Goal: Task Accomplishment & Management: Manage account settings

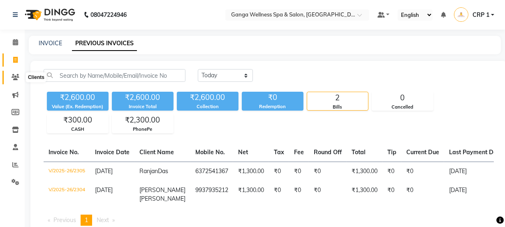
click at [16, 78] on icon at bounding box center [16, 77] width 8 height 6
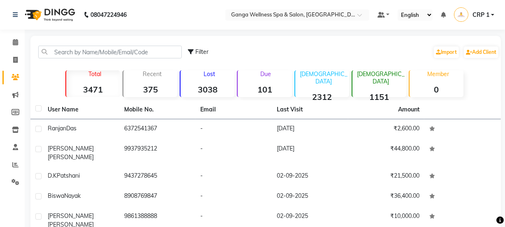
click at [268, 75] on p "Due" at bounding box center [265, 73] width 52 height 7
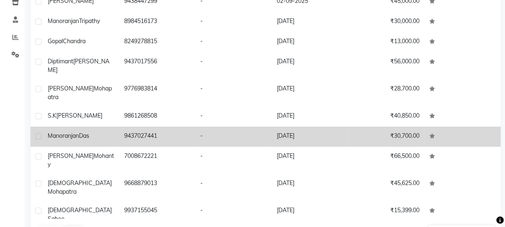
scroll to position [129, 0]
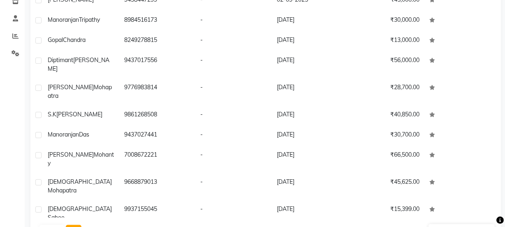
click at [69, 225] on button "Next" at bounding box center [74, 231] width 16 height 12
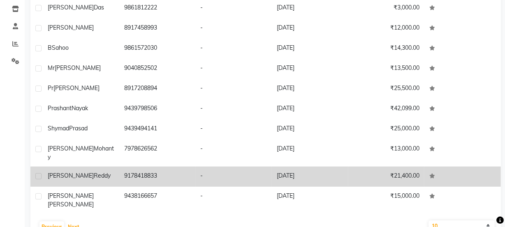
scroll to position [136, 0]
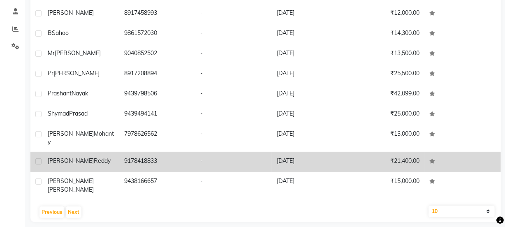
click at [94, 162] on span "Reddy" at bounding box center [102, 160] width 17 height 7
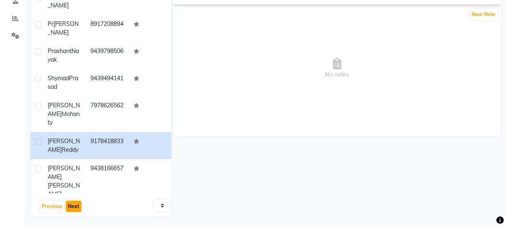
scroll to position [148, 0]
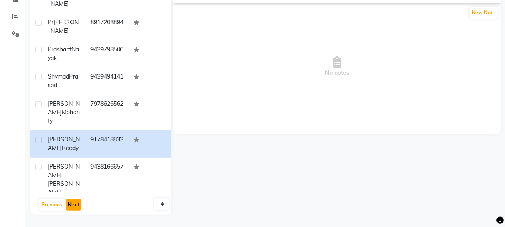
click at [71, 200] on button "Next" at bounding box center [74, 205] width 16 height 12
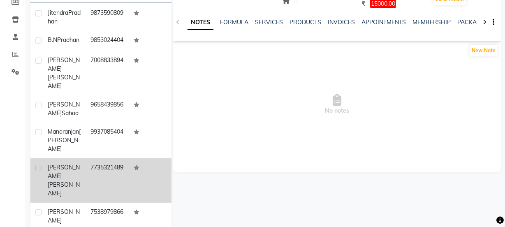
scroll to position [111, 0]
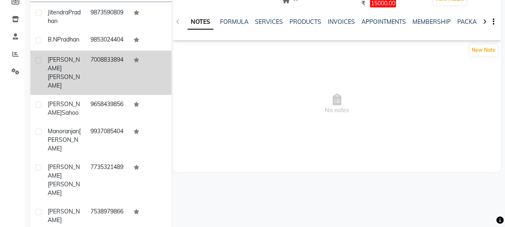
click at [99, 87] on td "7008833894" at bounding box center [106, 73] width 43 height 44
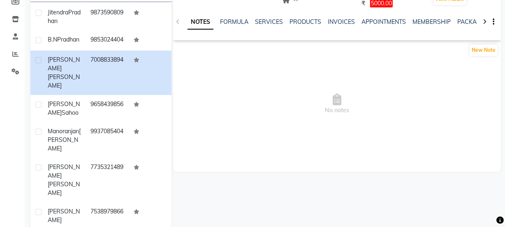
scroll to position [73, 0]
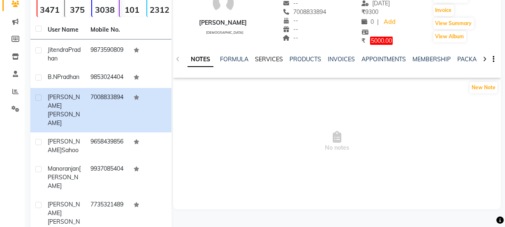
click at [259, 60] on link "SERVICES" at bounding box center [269, 58] width 28 height 7
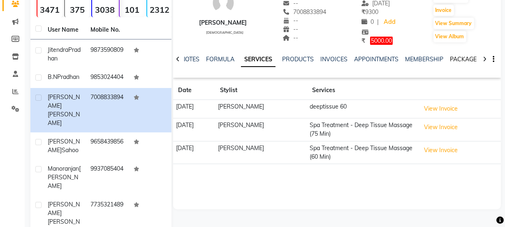
click at [462, 60] on link "PACKAGES" at bounding box center [465, 58] width 30 height 7
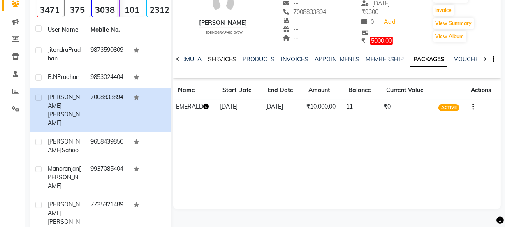
click at [215, 58] on link "SERVICES" at bounding box center [222, 58] width 28 height 7
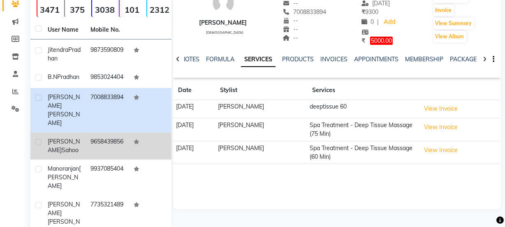
click at [78, 153] on td "[PERSON_NAME]" at bounding box center [64, 145] width 43 height 27
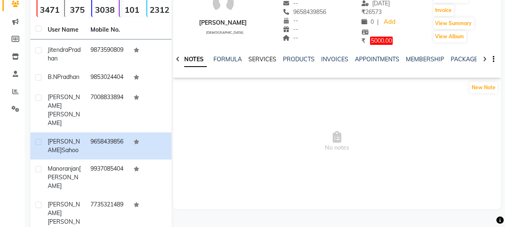
click at [272, 57] on link "SERVICES" at bounding box center [262, 58] width 28 height 7
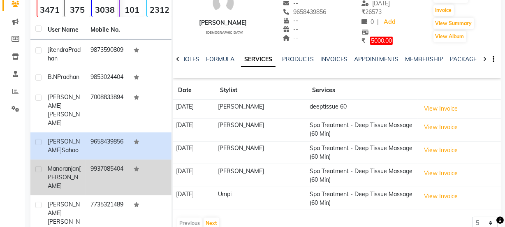
click at [75, 178] on span "[PERSON_NAME]" at bounding box center [64, 177] width 33 height 25
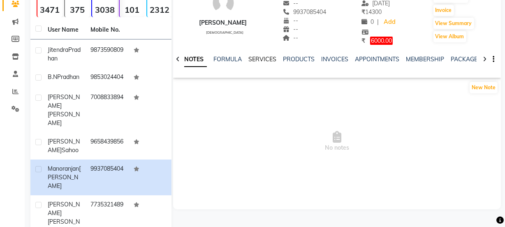
click at [267, 60] on link "SERVICES" at bounding box center [262, 58] width 28 height 7
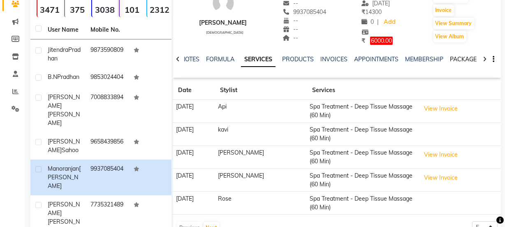
click at [455, 62] on link "PACKAGES" at bounding box center [465, 58] width 30 height 7
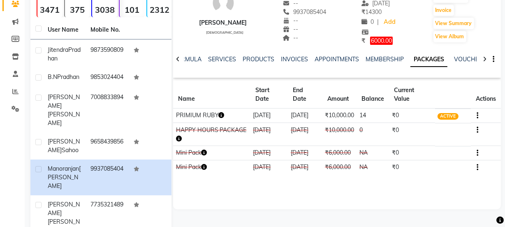
click at [222, 65] on div "NOTES FORMULA SERVICES PRODUCTS INVOICES APPOINTMENTS MEMBERSHIP PACKAGES VOUCH…" at bounding box center [326, 62] width 279 height 15
click at [222, 61] on link "SERVICES" at bounding box center [222, 58] width 28 height 7
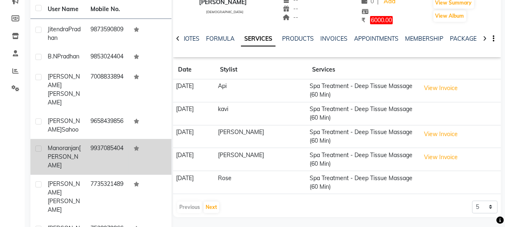
scroll to position [111, 0]
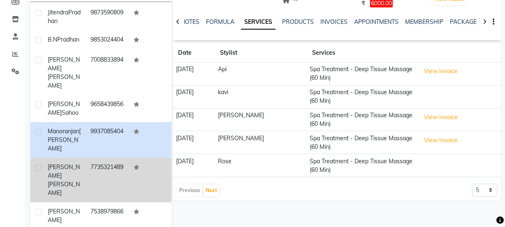
click at [74, 163] on div "[PERSON_NAME]" at bounding box center [64, 180] width 33 height 35
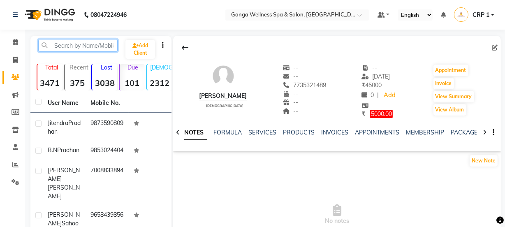
drag, startPoint x: 98, startPoint y: 50, endPoint x: 102, endPoint y: 51, distance: 4.4
click at [101, 51] on input "text" at bounding box center [77, 45] width 79 height 13
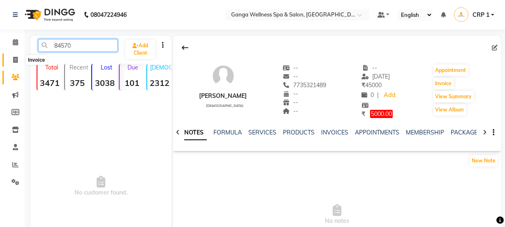
type input "84570"
click at [16, 61] on icon at bounding box center [15, 60] width 5 height 6
select select "service"
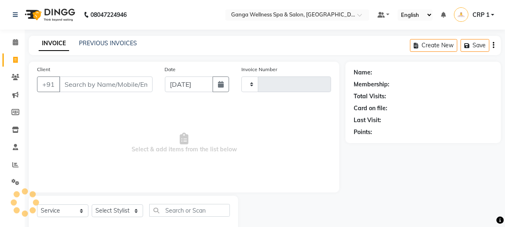
scroll to position [21, 0]
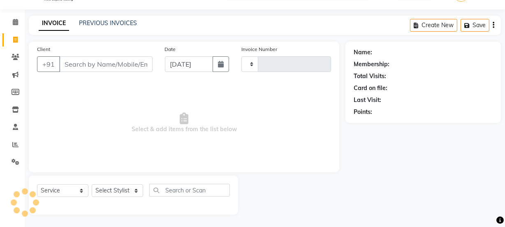
type input "2306"
select select "715"
click at [12, 61] on span at bounding box center [15, 57] width 14 height 9
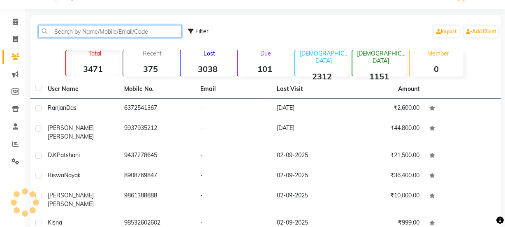
click at [77, 32] on input "text" at bounding box center [109, 31] width 143 height 13
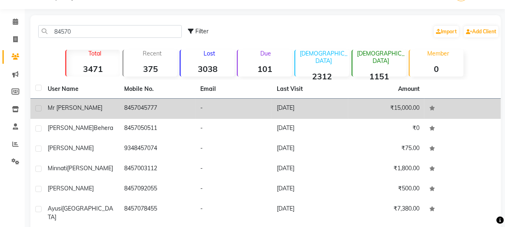
click at [73, 111] on div "Mr [PERSON_NAME]" at bounding box center [81, 108] width 67 height 9
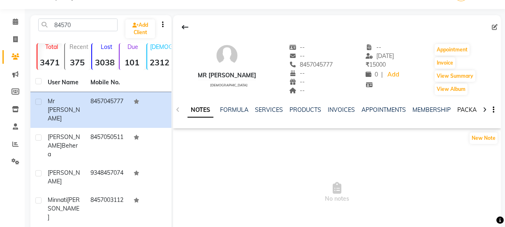
click at [458, 110] on link "PACKAGES" at bounding box center [472, 109] width 30 height 7
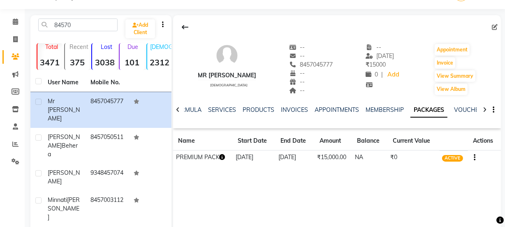
click at [225, 156] on icon "button" at bounding box center [222, 157] width 6 height 6
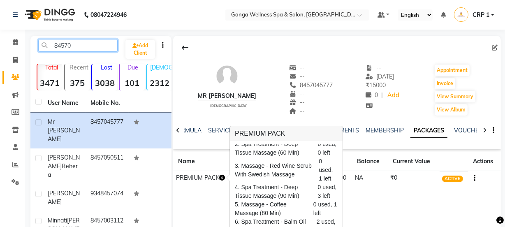
click at [86, 42] on input "84570" at bounding box center [77, 45] width 79 height 13
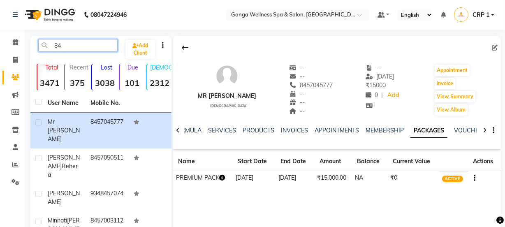
type input "8"
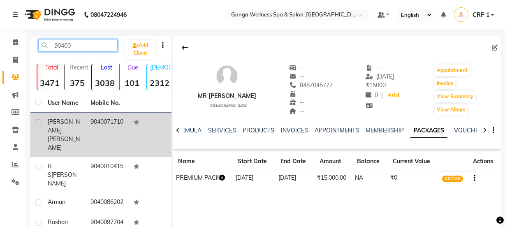
type input "90400"
click at [55, 121] on span "[PERSON_NAME]" at bounding box center [64, 126] width 32 height 16
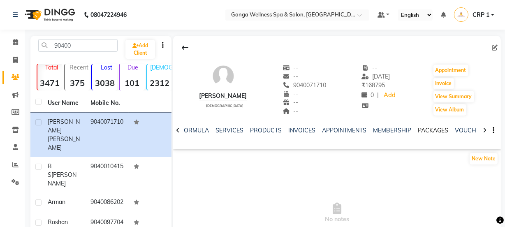
click at [431, 132] on link "PACKAGES" at bounding box center [433, 130] width 30 height 7
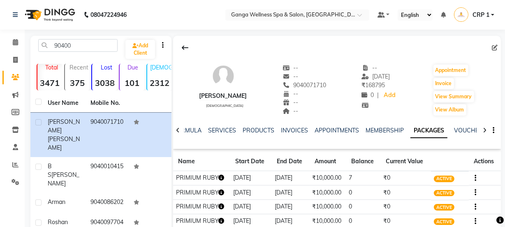
click at [221, 178] on icon "button" at bounding box center [222, 178] width 6 height 6
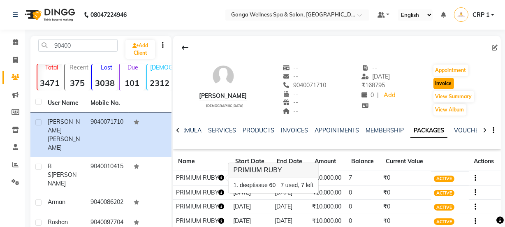
click at [436, 79] on button "Invoice" at bounding box center [443, 84] width 21 height 12
select select "service"
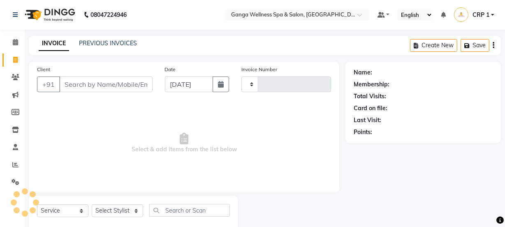
scroll to position [21, 0]
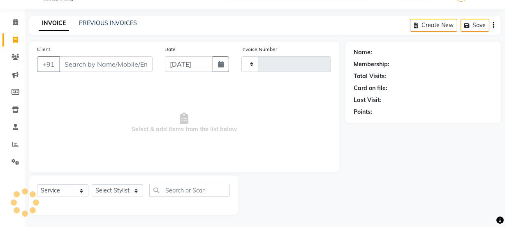
type input "2306"
select select "715"
click at [111, 187] on select "Select Stylist" at bounding box center [117, 190] width 51 height 13
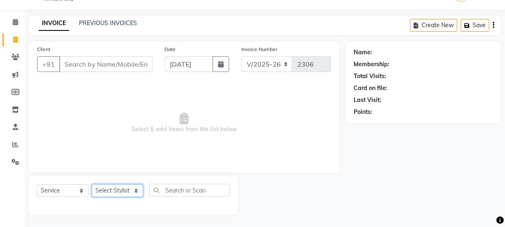
type input "9040071710"
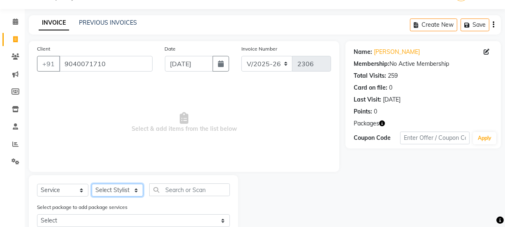
select select "45438"
click at [92, 184] on select "Select Stylist Aarovi [PERSON_NAME] [PERSON_NAME] Ammi [PERSON_NAME] CRP 1 CRP …" at bounding box center [117, 190] width 51 height 13
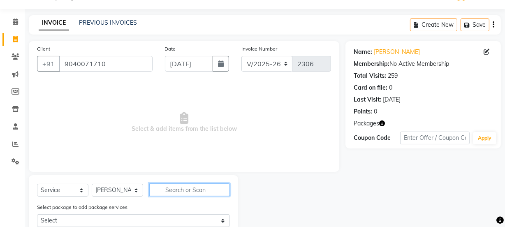
click at [171, 193] on input "text" at bounding box center [189, 189] width 81 height 13
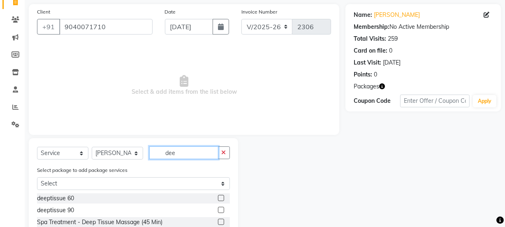
type input "dee"
click at [218, 197] on label at bounding box center [221, 198] width 6 height 6
click at [218, 197] on input "checkbox" at bounding box center [220, 198] width 5 height 5
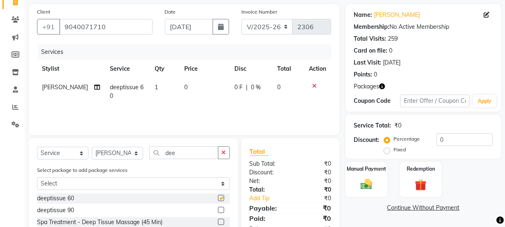
checkbox input "false"
click at [410, 189] on div "Redemption" at bounding box center [421, 179] width 44 height 37
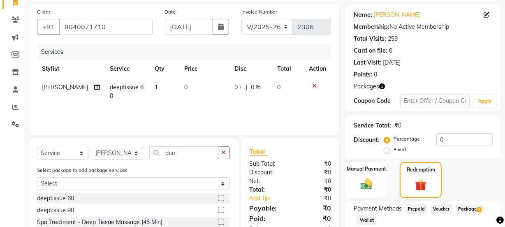
click at [466, 209] on span "Package 4" at bounding box center [469, 208] width 28 height 9
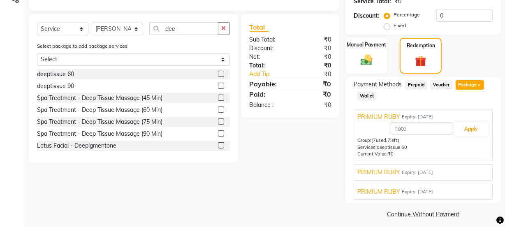
scroll to position [187, 0]
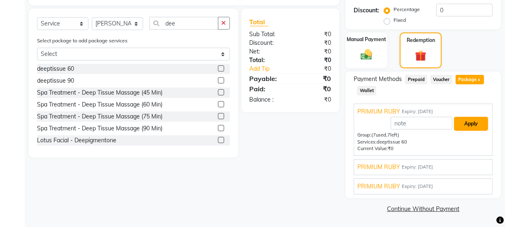
click at [468, 120] on button "Apply" at bounding box center [471, 124] width 34 height 14
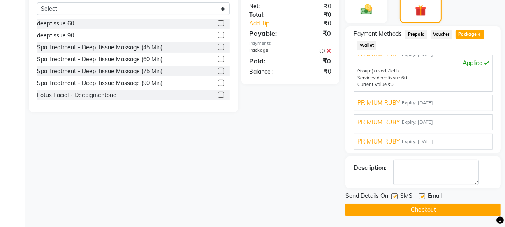
scroll to position [233, 0]
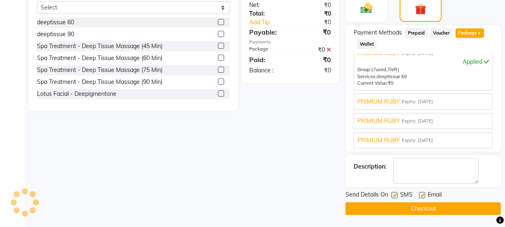
click at [444, 204] on button "Checkout" at bounding box center [422, 208] width 155 height 13
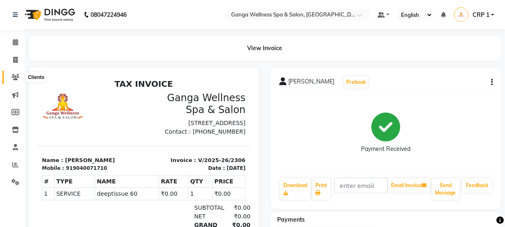
click at [18, 74] on icon at bounding box center [16, 77] width 8 height 6
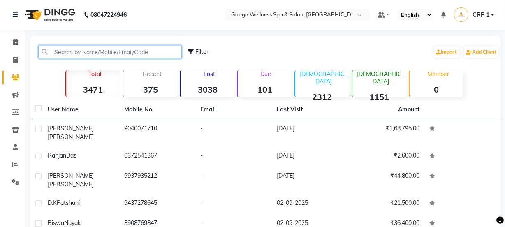
click at [85, 52] on input "text" at bounding box center [109, 52] width 143 height 13
click at [91, 49] on input "text" at bounding box center [109, 52] width 143 height 13
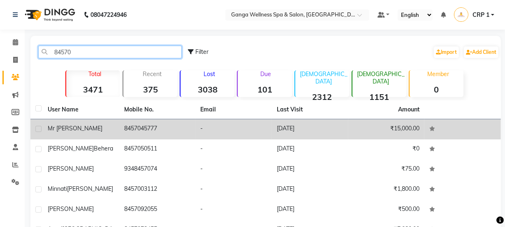
type input "84570"
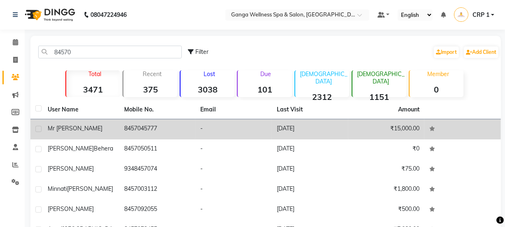
click at [70, 123] on td "Mr [PERSON_NAME]" at bounding box center [81, 129] width 76 height 20
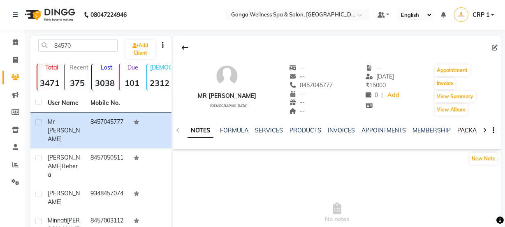
click at [467, 129] on link "PACKAGES" at bounding box center [472, 130] width 30 height 7
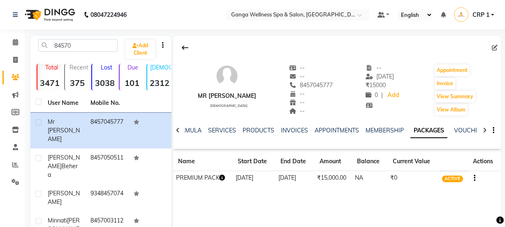
click at [219, 179] on td "PREMIUM PACK" at bounding box center [203, 178] width 60 height 14
click at [223, 178] on icon "button" at bounding box center [222, 178] width 6 height 6
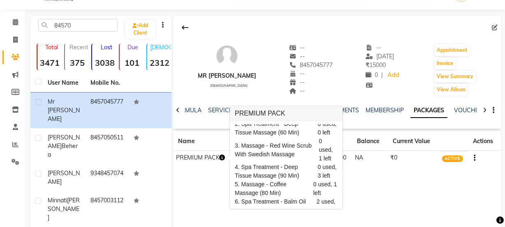
scroll to position [37, 0]
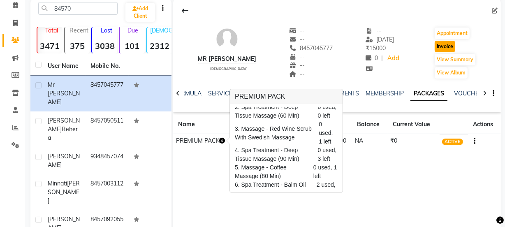
click at [446, 49] on button "Invoice" at bounding box center [444, 47] width 21 height 12
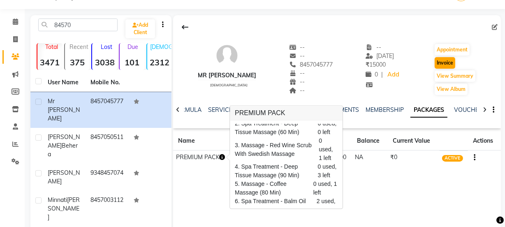
select select "715"
select select "service"
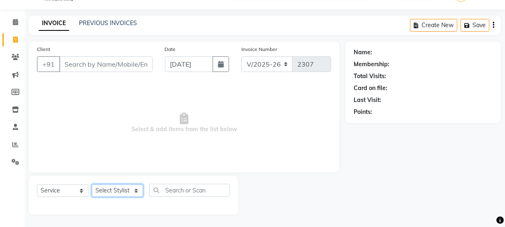
click at [111, 191] on select "Select Stylist" at bounding box center [117, 190] width 51 height 13
type input "8457045777"
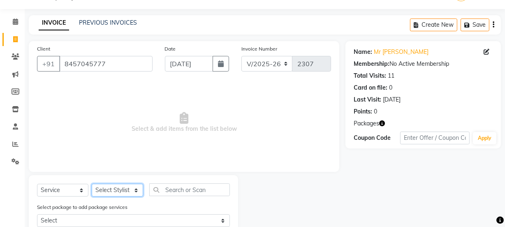
select select "79434"
click at [92, 184] on select "Select Stylist Aarovi [PERSON_NAME] [PERSON_NAME] Ammi [PERSON_NAME] CRP 1 CRP …" at bounding box center [117, 190] width 51 height 13
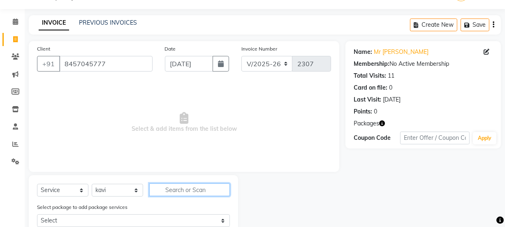
click at [191, 190] on input "text" at bounding box center [189, 189] width 81 height 13
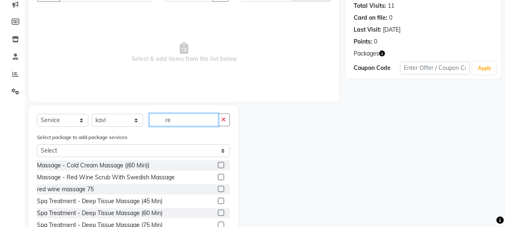
scroll to position [95, 0]
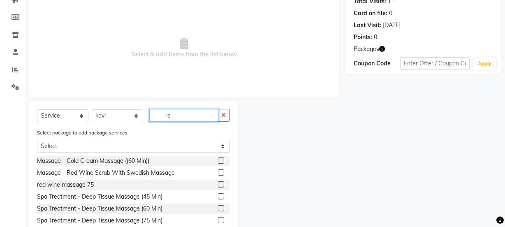
type input "re"
click at [218, 171] on label at bounding box center [221, 172] width 6 height 6
click at [218, 171] on input "checkbox" at bounding box center [220, 172] width 5 height 5
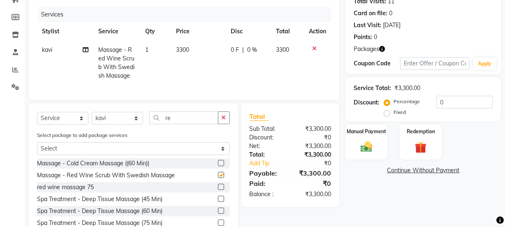
checkbox input "false"
click at [422, 152] on img at bounding box center [421, 147] width 20 height 15
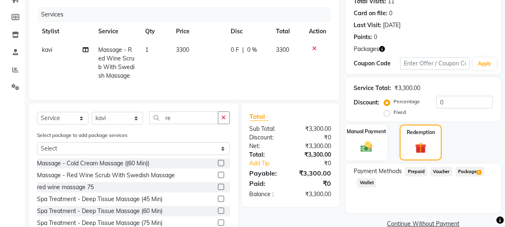
click at [473, 169] on span "Package 1" at bounding box center [469, 171] width 28 height 9
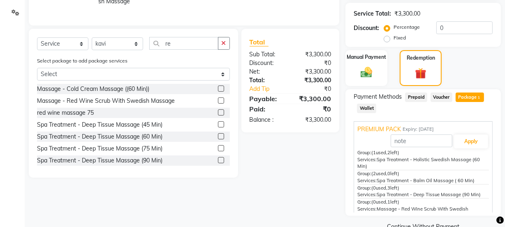
scroll to position [170, 0]
click at [463, 138] on button "Apply" at bounding box center [471, 141] width 34 height 14
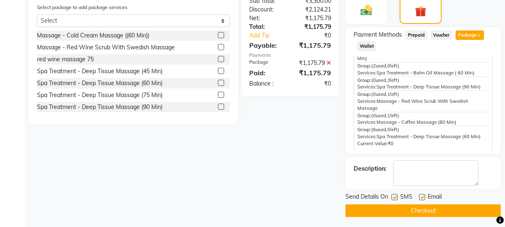
scroll to position [233, 0]
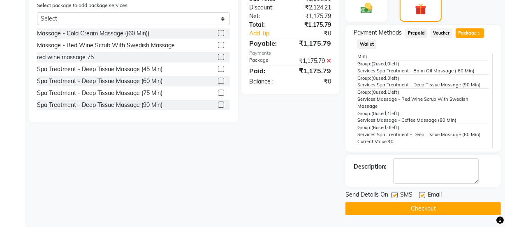
click at [430, 205] on button "Checkout" at bounding box center [422, 208] width 155 height 13
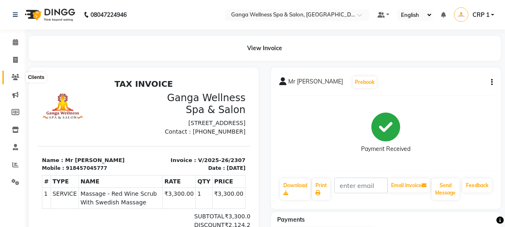
click at [13, 74] on icon at bounding box center [16, 77] width 8 height 6
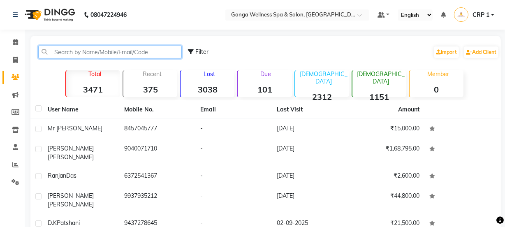
click at [73, 57] on input "text" at bounding box center [109, 52] width 143 height 13
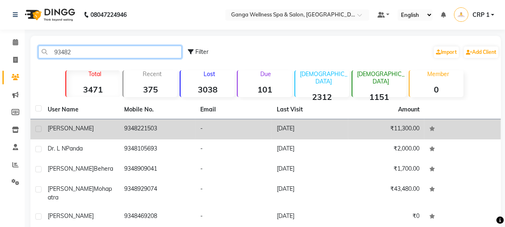
type input "93482"
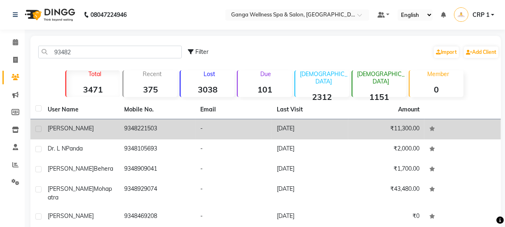
click at [81, 126] on div "[PERSON_NAME]" at bounding box center [81, 128] width 67 height 9
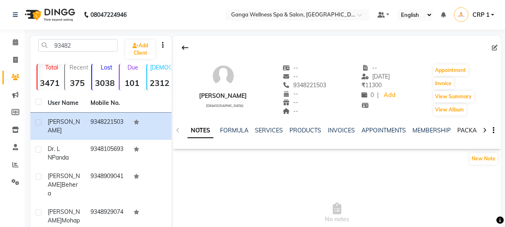
click at [461, 132] on link "PACKAGES" at bounding box center [472, 130] width 30 height 7
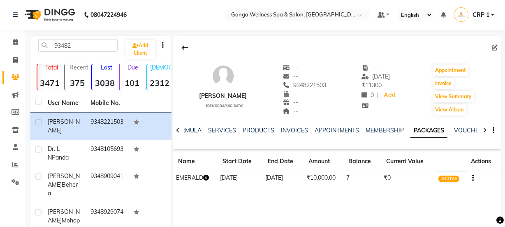
click at [207, 177] on icon "button" at bounding box center [206, 178] width 6 height 6
click at [223, 131] on link "SERVICES" at bounding box center [222, 130] width 28 height 7
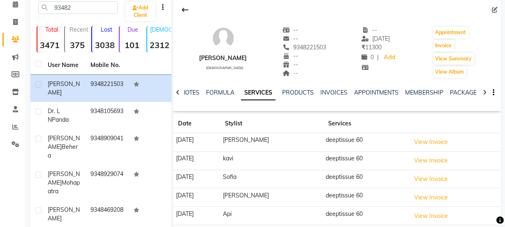
scroll to position [37, 0]
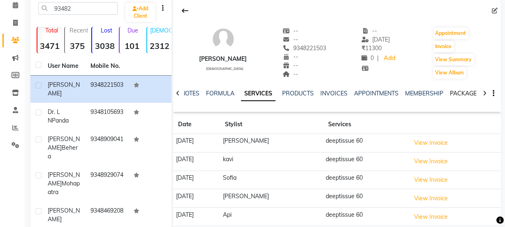
click at [459, 95] on link "PACKAGES" at bounding box center [465, 93] width 30 height 7
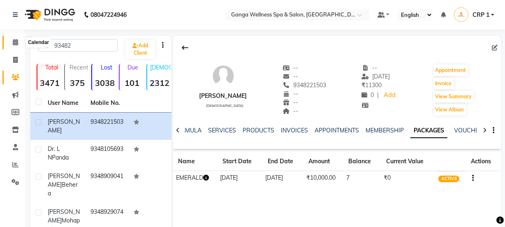
click at [16, 43] on icon at bounding box center [15, 42] width 5 height 6
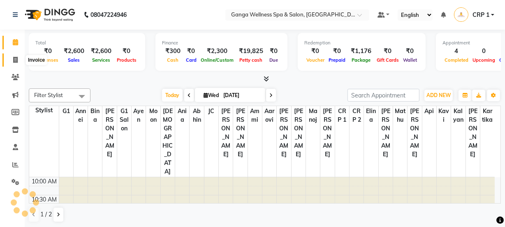
click at [14, 61] on icon at bounding box center [15, 60] width 5 height 6
select select "service"
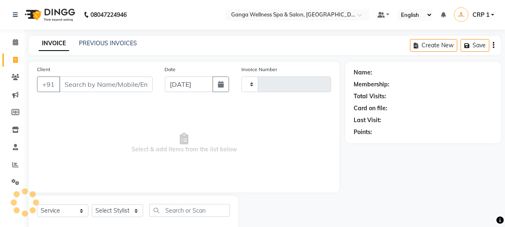
type input "2308"
select select "715"
click at [99, 41] on link "PREVIOUS INVOICES" at bounding box center [108, 42] width 58 height 7
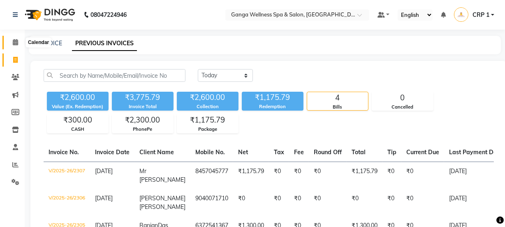
click at [11, 42] on span at bounding box center [15, 42] width 14 height 9
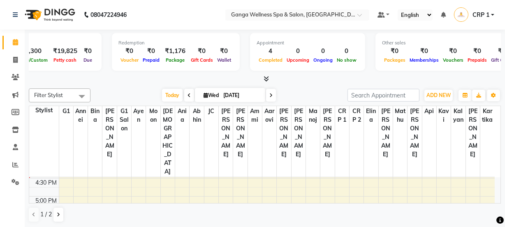
scroll to position [335, 0]
click at [16, 41] on icon at bounding box center [15, 42] width 5 height 6
click at [18, 79] on icon at bounding box center [16, 77] width 8 height 6
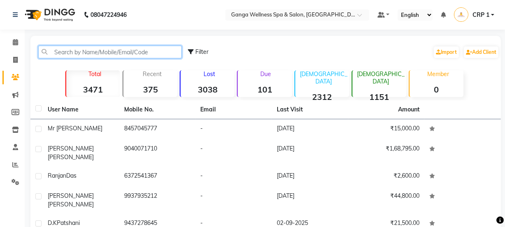
click at [131, 55] on input "text" at bounding box center [109, 52] width 143 height 13
type input "b"
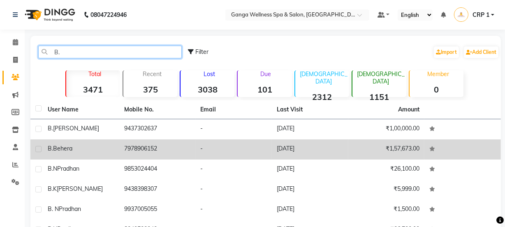
type input "B."
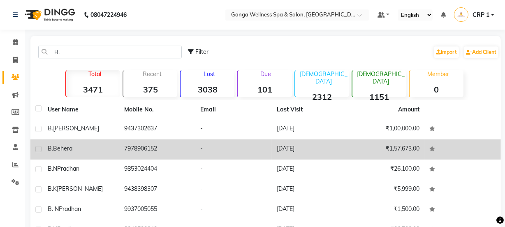
click at [106, 144] on div "[PERSON_NAME]" at bounding box center [81, 148] width 67 height 9
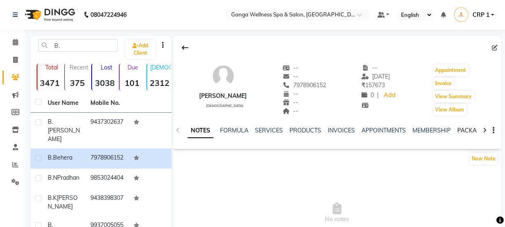
click at [464, 132] on link "PACKAGES" at bounding box center [472, 130] width 30 height 7
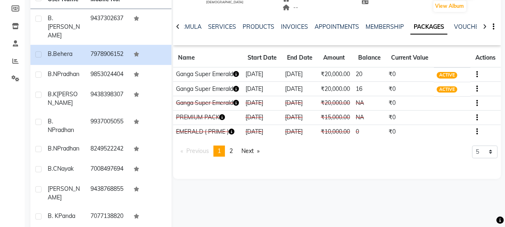
scroll to position [112, 0]
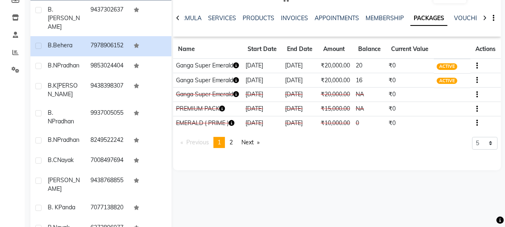
click at [233, 83] on icon "button" at bounding box center [236, 80] width 6 height 6
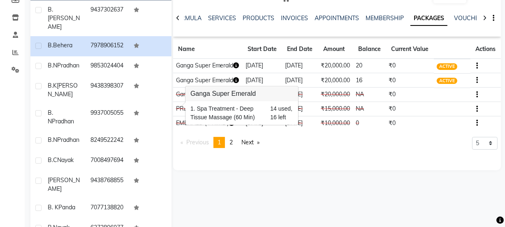
click at [201, 148] on li "Previous page" at bounding box center [194, 142] width 37 height 11
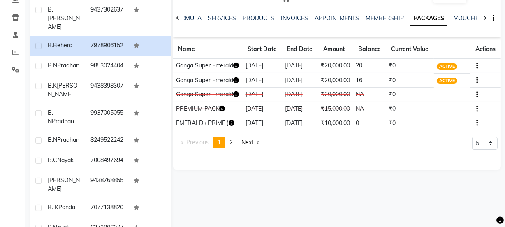
click at [233, 68] on icon "button" at bounding box center [236, 65] width 6 height 6
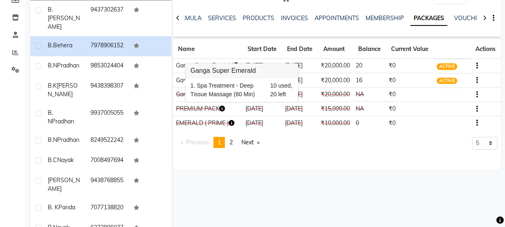
click at [184, 88] on td "Ganga Super Emerald" at bounding box center [207, 80] width 69 height 14
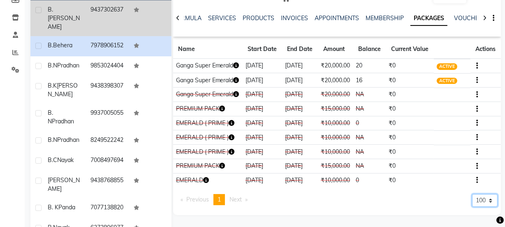
select select "500"
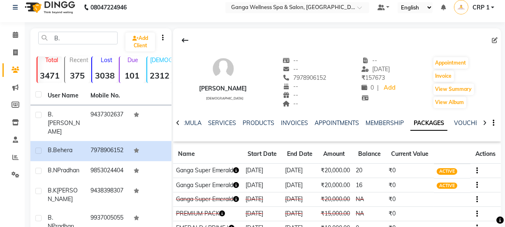
scroll to position [0, 0]
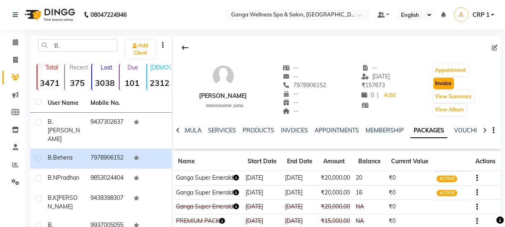
click at [448, 86] on button "Invoice" at bounding box center [443, 84] width 21 height 12
select select "service"
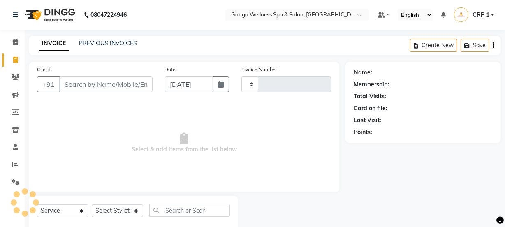
type input "2308"
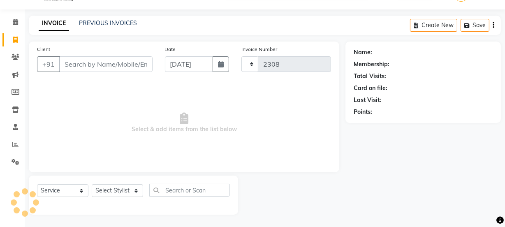
select select "715"
click at [115, 188] on select "Select Stylist" at bounding box center [117, 190] width 51 height 13
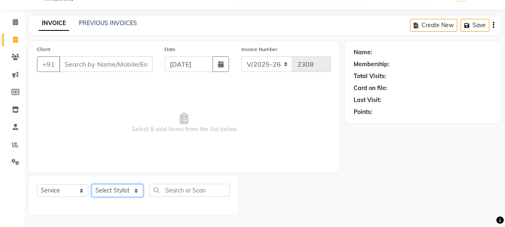
type input "7978906152"
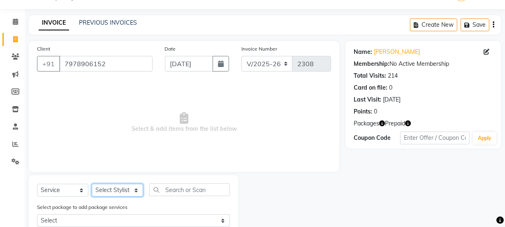
select select "75523"
click at [92, 184] on select "Select Stylist Aarovi [PERSON_NAME] [PERSON_NAME] Ammi [PERSON_NAME] CRP 1 CRP …" at bounding box center [117, 190] width 51 height 13
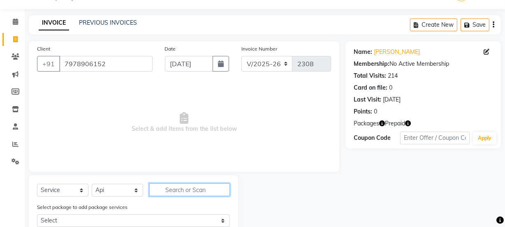
click at [180, 187] on input "text" at bounding box center [189, 189] width 81 height 13
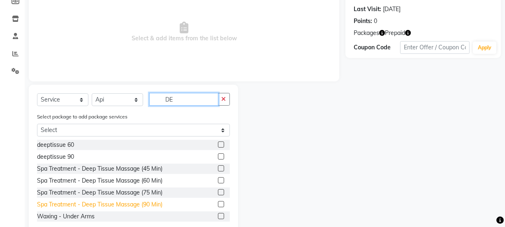
scroll to position [130, 0]
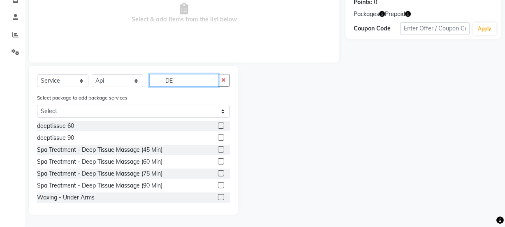
type input "DE"
click at [218, 162] on label at bounding box center [221, 161] width 6 height 6
click at [218, 162] on input "checkbox" at bounding box center [220, 161] width 5 height 5
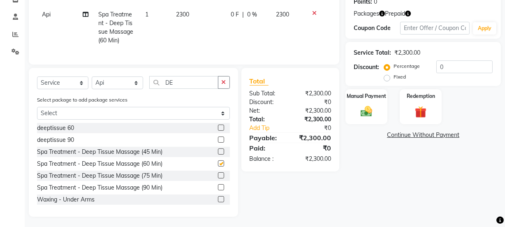
checkbox input "false"
click at [421, 109] on img at bounding box center [421, 111] width 20 height 15
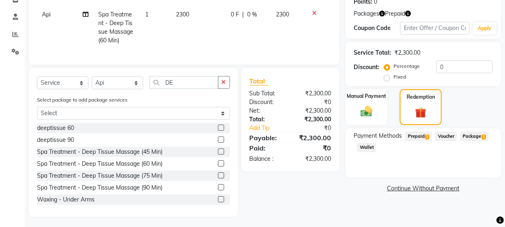
click at [480, 139] on span "Package 2" at bounding box center [474, 136] width 28 height 9
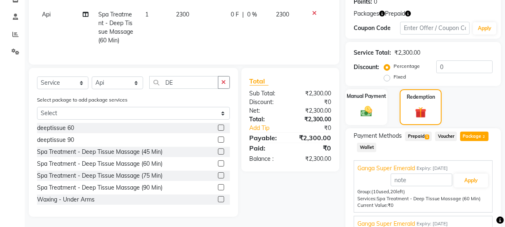
scroll to position [167, 0]
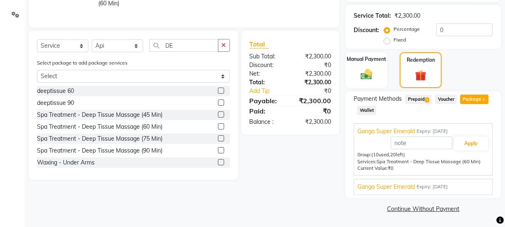
click at [410, 189] on span "Ganga Super Emerald" at bounding box center [386, 186] width 58 height 9
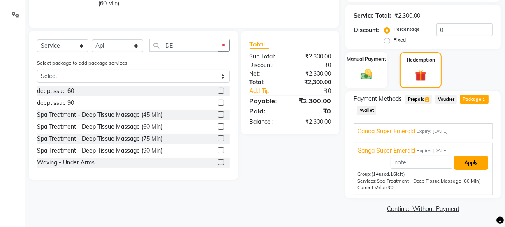
click at [469, 160] on button "Apply" at bounding box center [471, 163] width 34 height 14
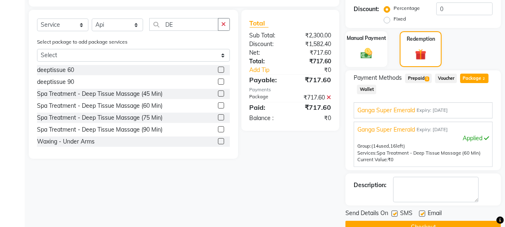
scroll to position [206, 0]
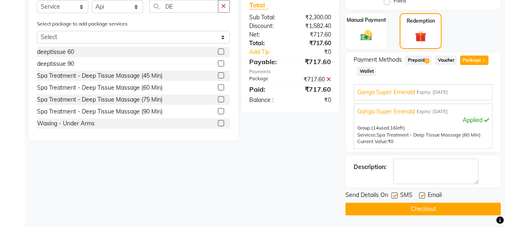
click at [416, 206] on button "Checkout" at bounding box center [422, 209] width 155 height 13
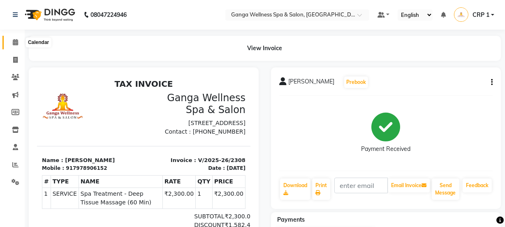
click at [13, 40] on icon at bounding box center [15, 42] width 5 height 6
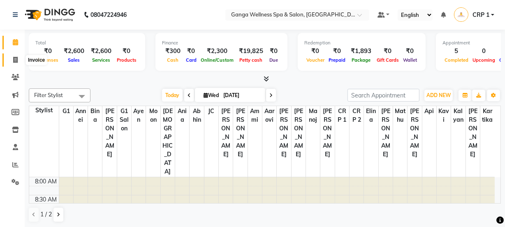
click at [15, 58] on icon at bounding box center [15, 60] width 5 height 6
select select "service"
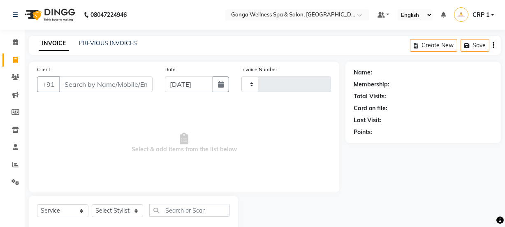
type input "2309"
select select "715"
click at [95, 48] on div "INVOICE PREVIOUS INVOICES Create New Save" at bounding box center [265, 45] width 472 height 19
click at [102, 44] on link "PREVIOUS INVOICES" at bounding box center [108, 42] width 58 height 7
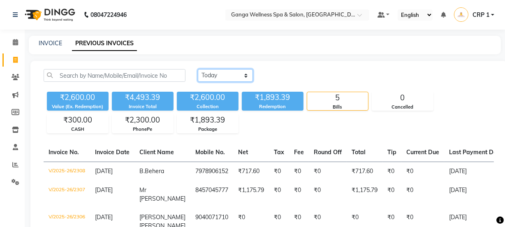
select select "range"
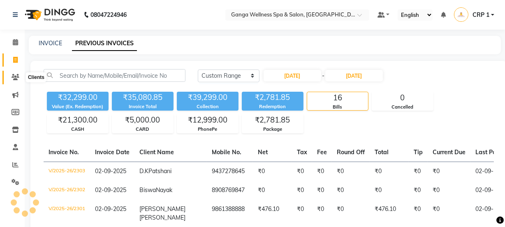
click at [15, 76] on icon at bounding box center [16, 77] width 8 height 6
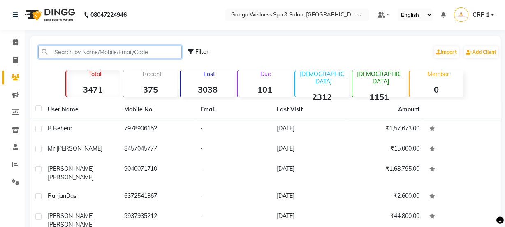
click at [160, 52] on input "text" at bounding box center [109, 52] width 143 height 13
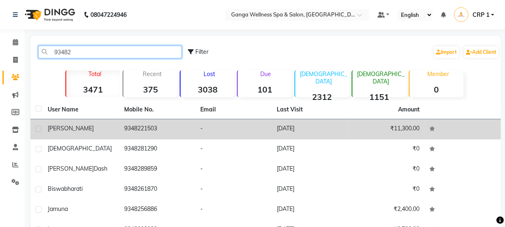
type input "93482"
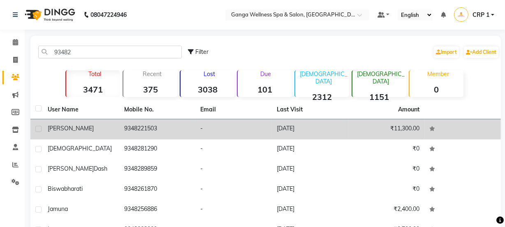
click at [154, 135] on td "9348221503" at bounding box center [157, 129] width 76 height 20
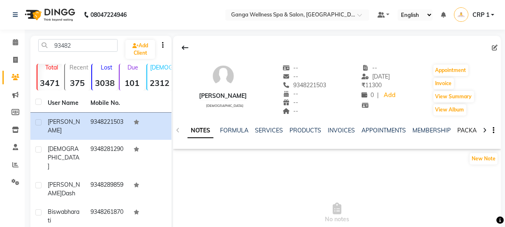
click at [464, 132] on link "PACKAGES" at bounding box center [472, 130] width 30 height 7
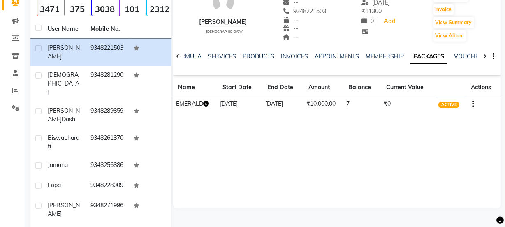
scroll to position [74, 0]
click at [208, 104] on icon "button" at bounding box center [206, 103] width 6 height 6
click at [250, 154] on div "[PERSON_NAME] [DEMOGRAPHIC_DATA] -- -- 9348221503 -- -- -- -- [DATE] ₹ 11300 0 …" at bounding box center [337, 84] width 328 height 247
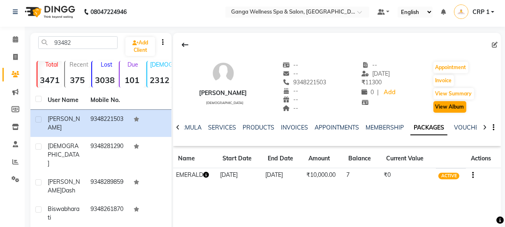
scroll to position [0, 0]
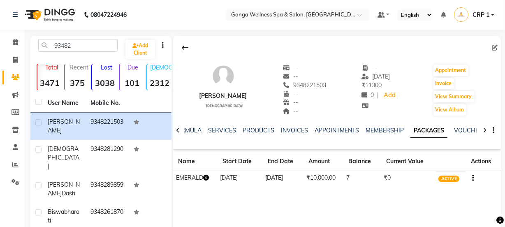
click at [380, 191] on div "[PERSON_NAME] [DEMOGRAPHIC_DATA] -- -- 9348221503 -- -- -- -- [DATE] ₹ 11300 0 …" at bounding box center [337, 114] width 328 height 156
click at [229, 132] on link "SERVICES" at bounding box center [222, 130] width 28 height 7
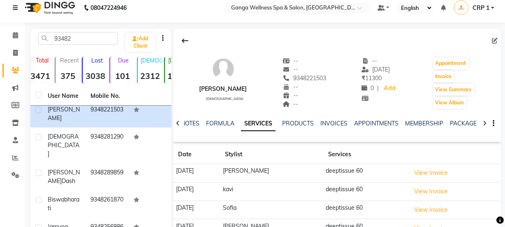
scroll to position [3, 0]
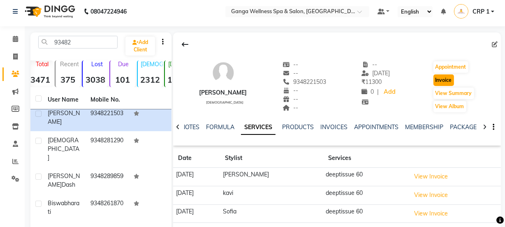
click at [447, 83] on button "Invoice" at bounding box center [443, 80] width 21 height 12
select select "715"
select select "service"
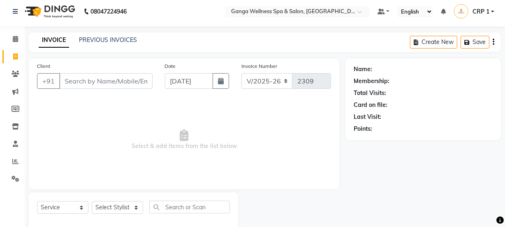
scroll to position [21, 0]
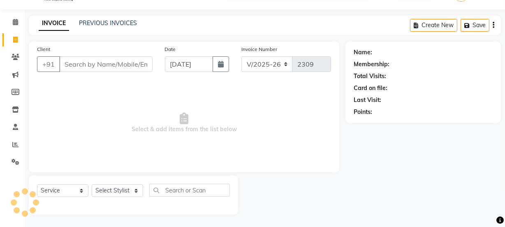
type input "9348221503"
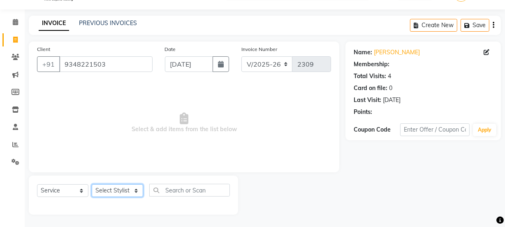
click at [116, 190] on select "Select Stylist Aarovi [PERSON_NAME] [PERSON_NAME] Ammi [PERSON_NAME] CRP 1 CRP …" at bounding box center [117, 190] width 51 height 13
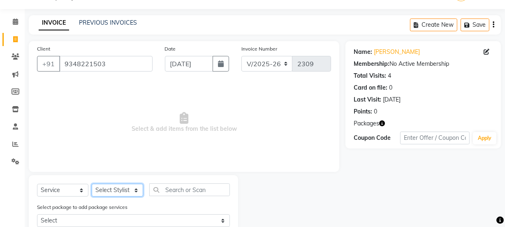
select select "90084"
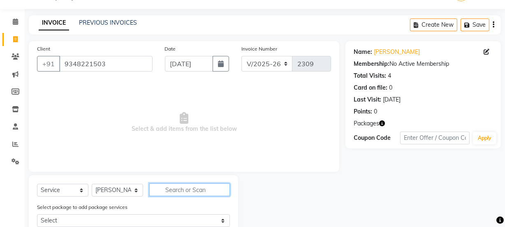
click at [173, 193] on input "text" at bounding box center [189, 189] width 81 height 13
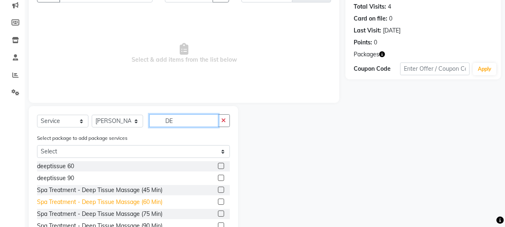
scroll to position [95, 0]
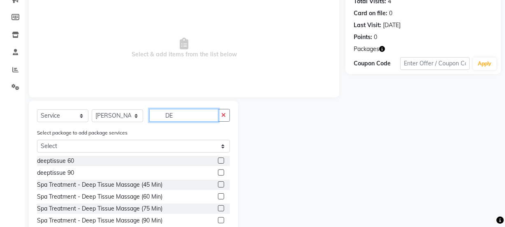
type input "DE"
click at [218, 160] on label at bounding box center [221, 160] width 6 height 6
click at [218, 160] on input "checkbox" at bounding box center [220, 160] width 5 height 5
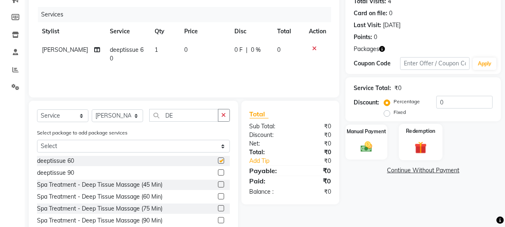
checkbox input "false"
click at [417, 145] on img at bounding box center [421, 147] width 20 height 15
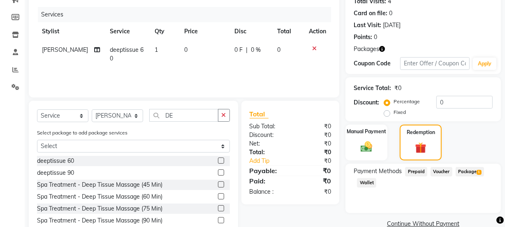
click at [465, 171] on span "Package 1" at bounding box center [469, 171] width 28 height 9
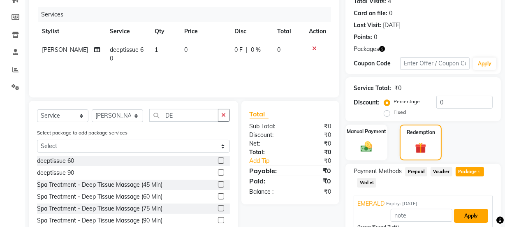
click at [472, 216] on button "Apply" at bounding box center [471, 216] width 34 height 14
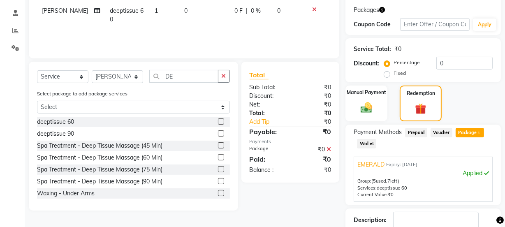
scroll to position [187, 0]
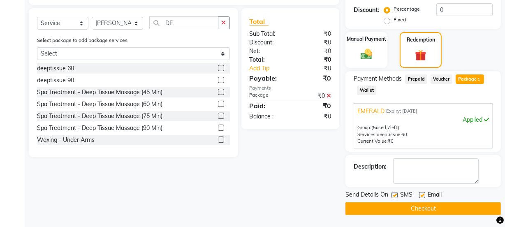
click at [461, 212] on button "Checkout" at bounding box center [422, 208] width 155 height 13
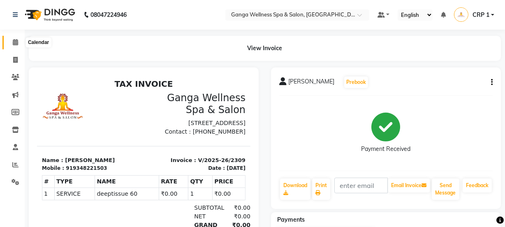
click at [16, 42] on icon at bounding box center [15, 42] width 5 height 6
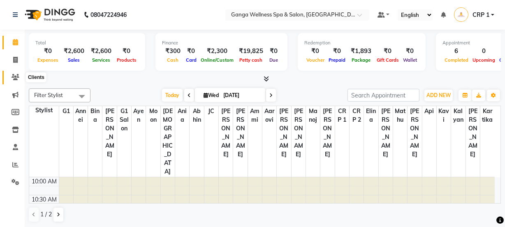
click at [17, 80] on icon at bounding box center [16, 77] width 8 height 6
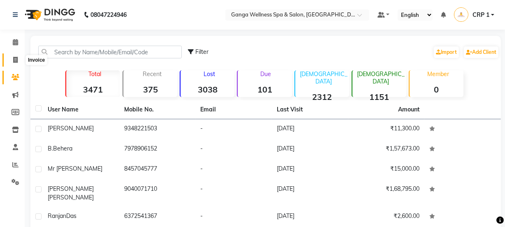
click at [16, 60] on icon at bounding box center [15, 60] width 5 height 6
select select "service"
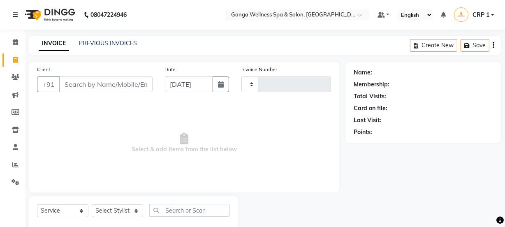
type input "2310"
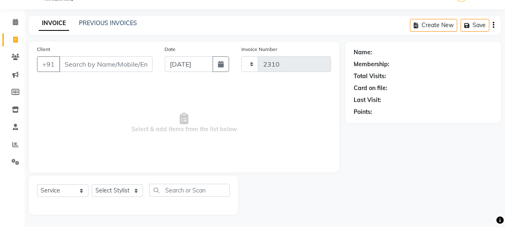
select select "715"
click at [109, 20] on link "PREVIOUS INVOICES" at bounding box center [108, 22] width 58 height 7
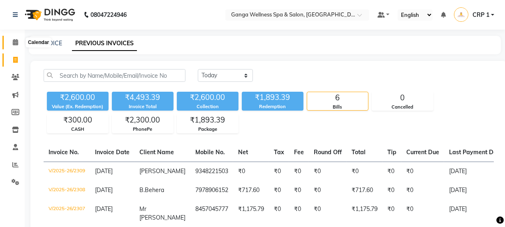
click at [13, 40] on icon at bounding box center [15, 42] width 5 height 6
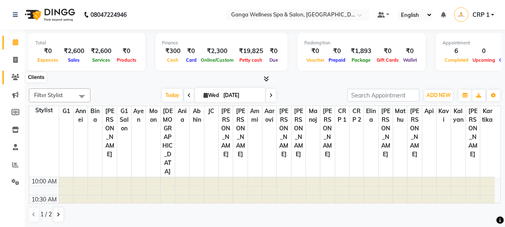
click at [16, 79] on icon at bounding box center [16, 77] width 8 height 6
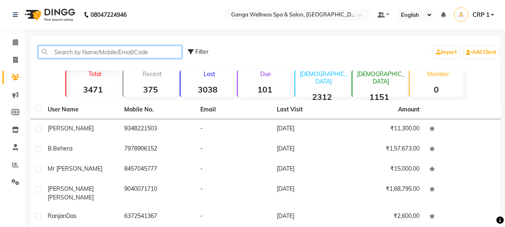
click at [86, 55] on input "text" at bounding box center [109, 52] width 143 height 13
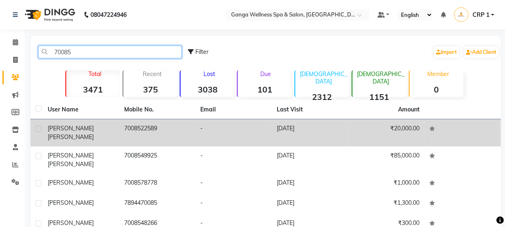
type input "70085"
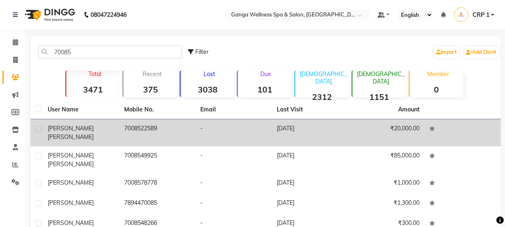
click at [88, 133] on span "[PERSON_NAME]" at bounding box center [71, 136] width 46 height 7
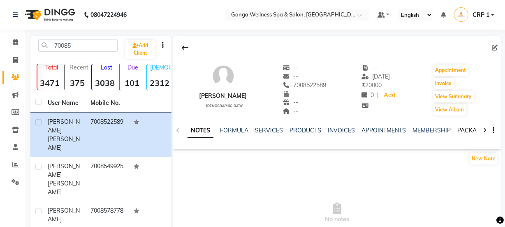
click at [459, 130] on link "PACKAGES" at bounding box center [472, 130] width 30 height 7
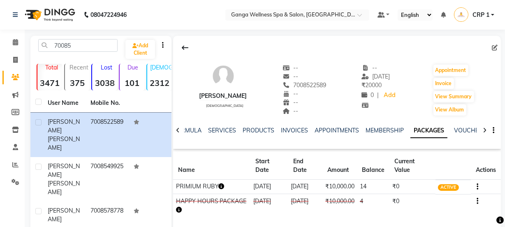
click at [221, 185] on icon "button" at bounding box center [222, 186] width 6 height 6
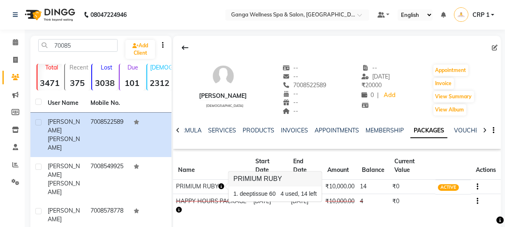
click at [413, 104] on div "[PERSON_NAME] [DEMOGRAPHIC_DATA] -- -- 7008522589 -- -- -- -- [DATE] ₹ 20000 0 …" at bounding box center [337, 85] width 328 height 61
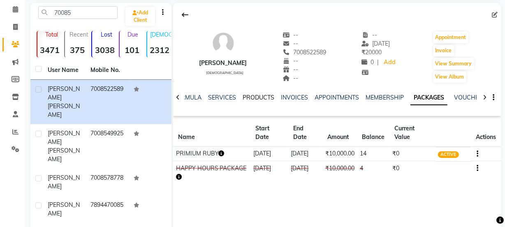
scroll to position [37, 0]
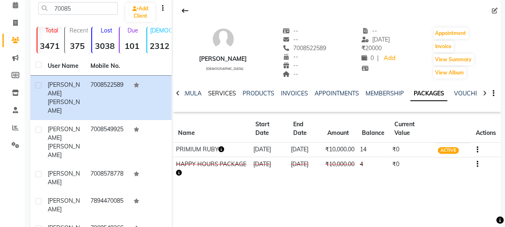
click at [228, 90] on link "SERVICES" at bounding box center [222, 93] width 28 height 7
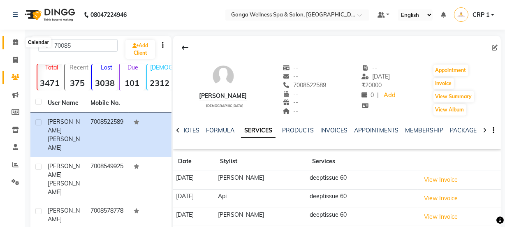
click at [14, 40] on icon at bounding box center [15, 42] width 5 height 6
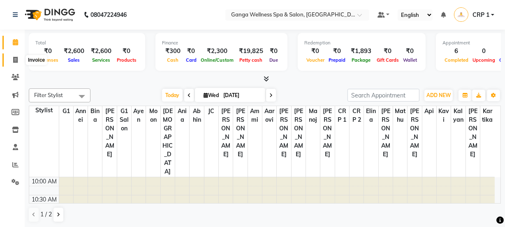
click at [15, 62] on icon at bounding box center [15, 60] width 5 height 6
select select "service"
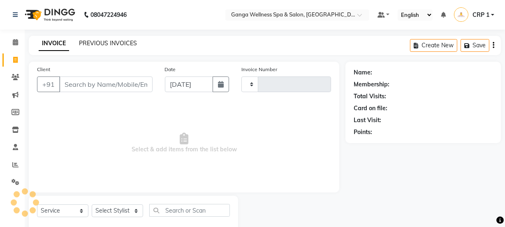
type input "2310"
select select "715"
click at [113, 41] on link "PREVIOUS INVOICES" at bounding box center [108, 42] width 58 height 7
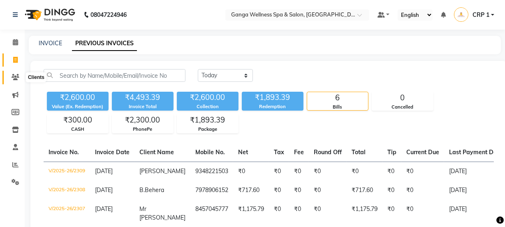
click at [15, 74] on span at bounding box center [15, 77] width 14 height 9
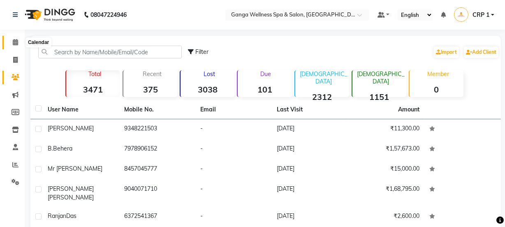
click at [16, 39] on icon at bounding box center [15, 42] width 5 height 6
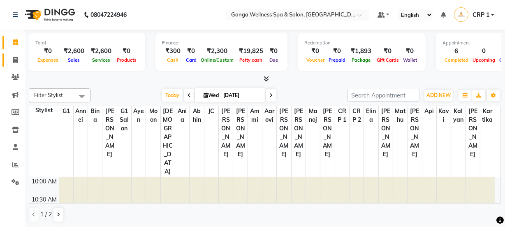
click at [14, 60] on icon at bounding box center [15, 60] width 5 height 6
select select "service"
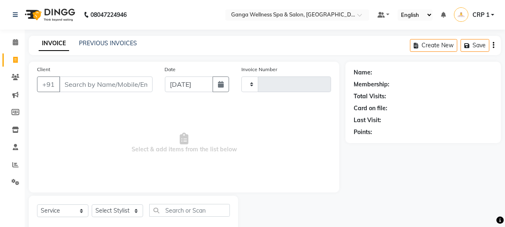
type input "2310"
select select "715"
click at [102, 46] on link "PREVIOUS INVOICES" at bounding box center [108, 42] width 58 height 7
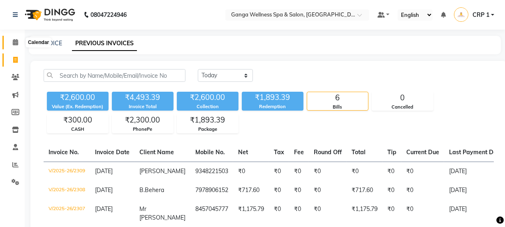
click at [18, 41] on icon at bounding box center [15, 42] width 5 height 6
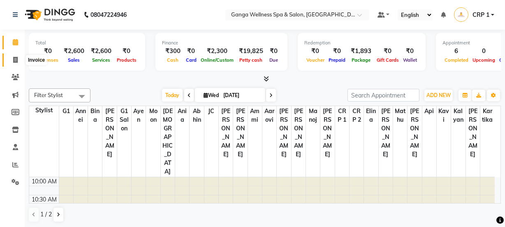
click at [15, 60] on icon at bounding box center [15, 60] width 5 height 6
select select "715"
select select "service"
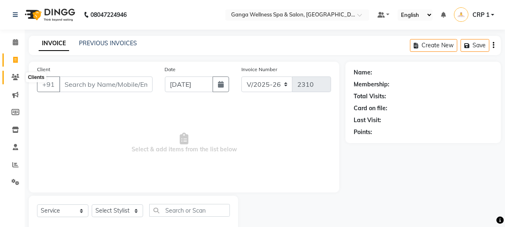
click at [14, 77] on icon at bounding box center [16, 77] width 8 height 6
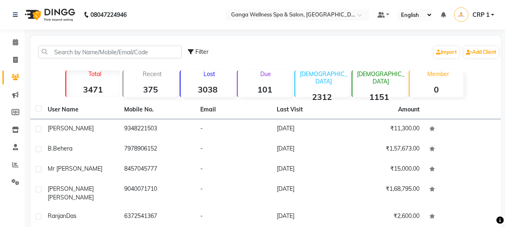
click at [272, 81] on div "Due 101" at bounding box center [264, 83] width 55 height 27
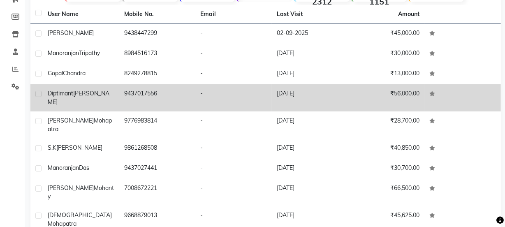
scroll to position [129, 0]
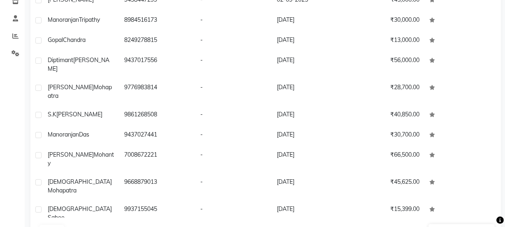
drag, startPoint x: 74, startPoint y: 203, endPoint x: 74, endPoint y: 198, distance: 4.9
click at [74, 225] on button "Next" at bounding box center [74, 231] width 16 height 12
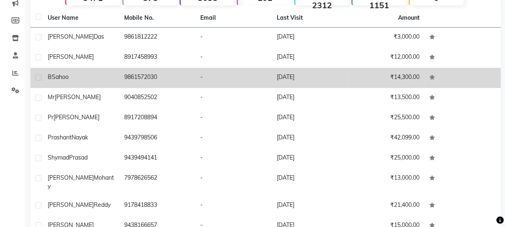
scroll to position [54, 0]
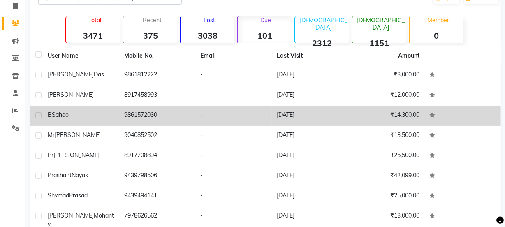
click at [88, 119] on td "B Sahoo" at bounding box center [81, 116] width 76 height 20
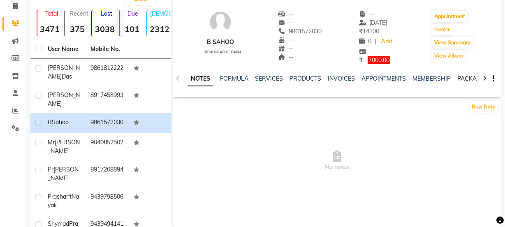
click at [457, 79] on link "PACKAGES" at bounding box center [472, 78] width 30 height 7
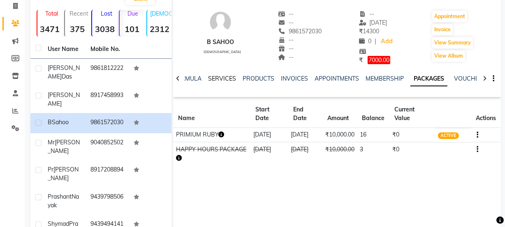
click at [223, 78] on link "SERVICES" at bounding box center [222, 78] width 28 height 7
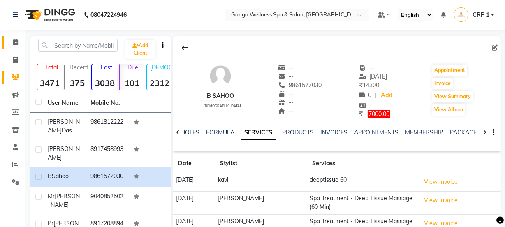
click at [14, 42] on icon at bounding box center [15, 42] width 5 height 6
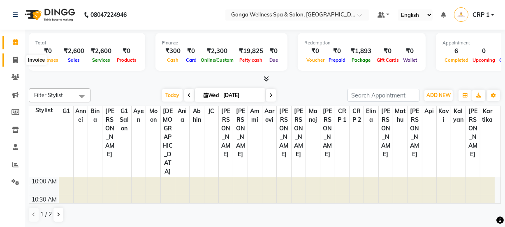
click at [16, 62] on icon at bounding box center [15, 60] width 5 height 6
select select "service"
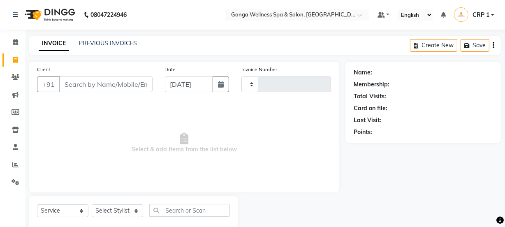
type input "2310"
select select "715"
click at [94, 86] on input "Client" at bounding box center [105, 84] width 93 height 16
click at [16, 41] on icon at bounding box center [15, 42] width 5 height 6
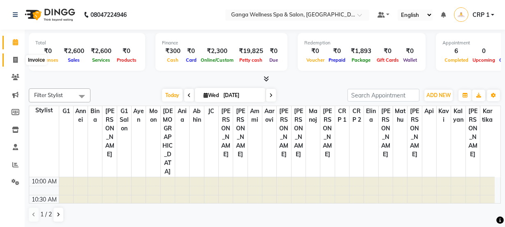
click at [13, 58] on icon at bounding box center [15, 60] width 5 height 6
select select "715"
select select "service"
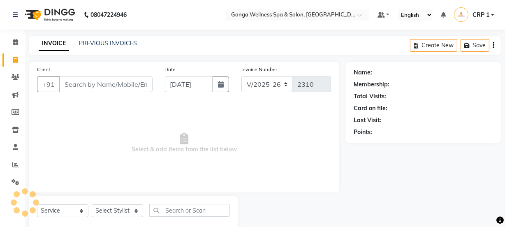
click at [109, 82] on input "Client" at bounding box center [105, 84] width 93 height 16
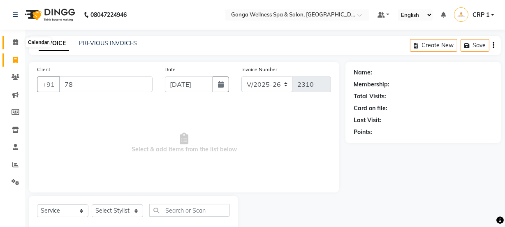
type input "78"
click at [16, 44] on icon at bounding box center [15, 42] width 5 height 6
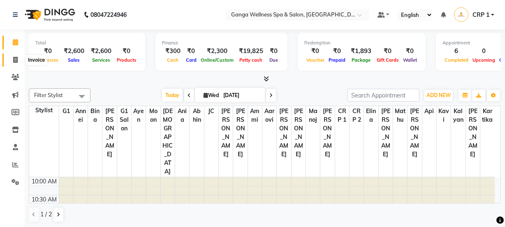
click at [17, 58] on icon at bounding box center [15, 60] width 5 height 6
select select "715"
select select "service"
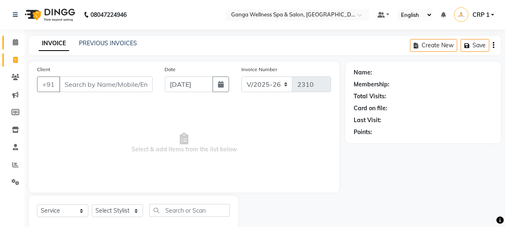
click at [11, 42] on span at bounding box center [15, 42] width 14 height 9
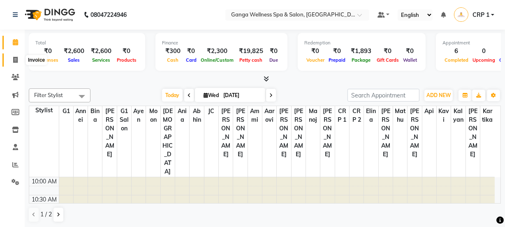
click at [17, 58] on span at bounding box center [15, 59] width 14 height 9
select select "service"
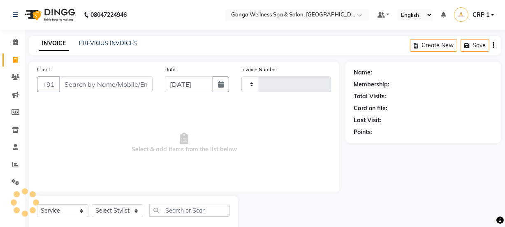
type input "2310"
select select "715"
click at [102, 78] on input "Client" at bounding box center [105, 84] width 93 height 16
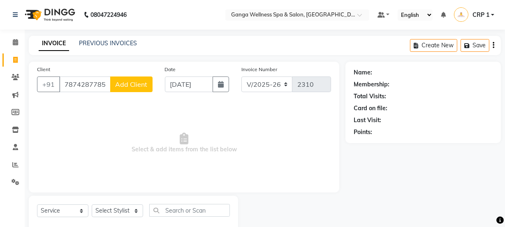
type input "7874287785"
click at [130, 89] on button "Add Client" at bounding box center [131, 84] width 42 height 16
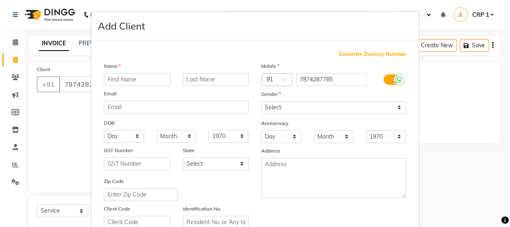
click at [129, 78] on input "text" at bounding box center [137, 79] width 67 height 13
type input "g"
type input "[PERSON_NAME]"
click at [194, 82] on input "text" at bounding box center [216, 79] width 67 height 13
type input "[PERSON_NAME]"
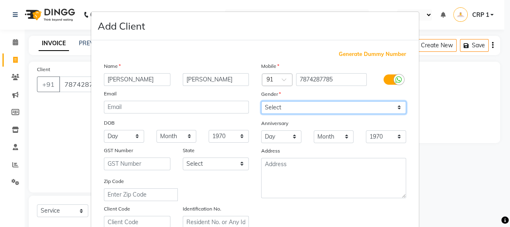
click at [289, 108] on select "Select [DEMOGRAPHIC_DATA] [DEMOGRAPHIC_DATA] Other Prefer Not To Say" at bounding box center [333, 107] width 145 height 13
select select "[DEMOGRAPHIC_DATA]"
click at [261, 101] on select "Select [DEMOGRAPHIC_DATA] [DEMOGRAPHIC_DATA] Other Prefer Not To Say" at bounding box center [333, 107] width 145 height 13
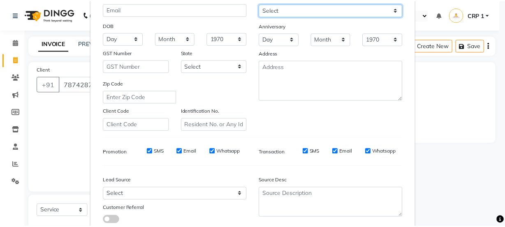
scroll to position [149, 0]
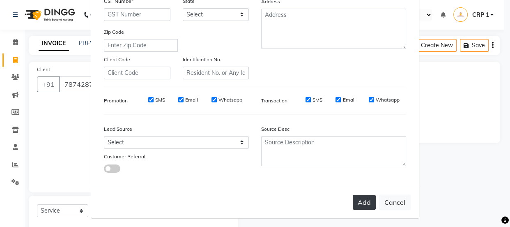
click at [356, 205] on button "Add" at bounding box center [364, 202] width 23 height 15
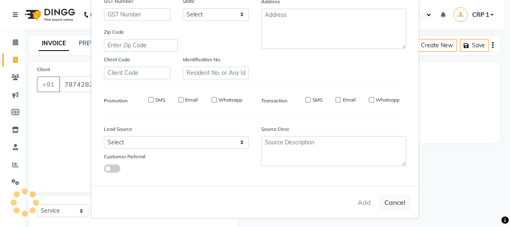
select select
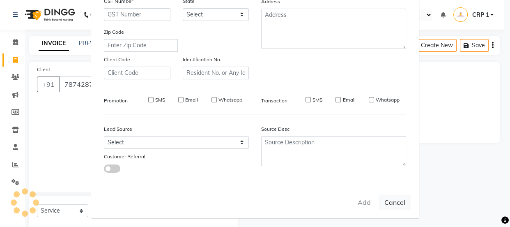
select select
checkbox input "false"
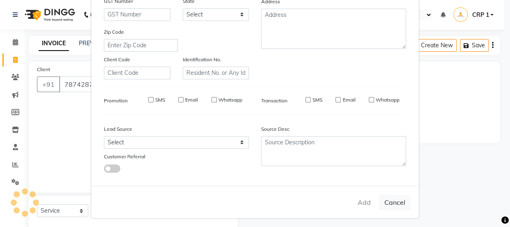
checkbox input "false"
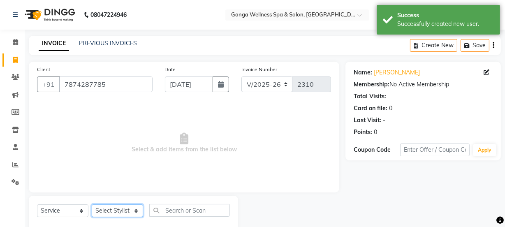
click at [115, 206] on select "Select Stylist Aarovi [PERSON_NAME] [PERSON_NAME] Ammi [PERSON_NAME] CRP 1 CRP …" at bounding box center [117, 210] width 51 height 13
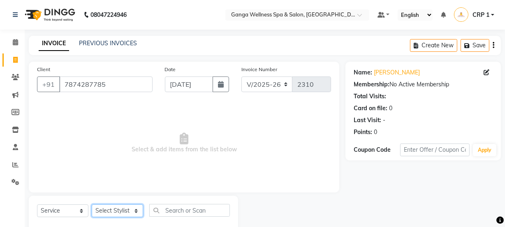
select select "69036"
click at [92, 204] on select "Select Stylist Aarovi [PERSON_NAME] [PERSON_NAME] Ammi [PERSON_NAME] CRP 1 CRP …" at bounding box center [117, 210] width 51 height 13
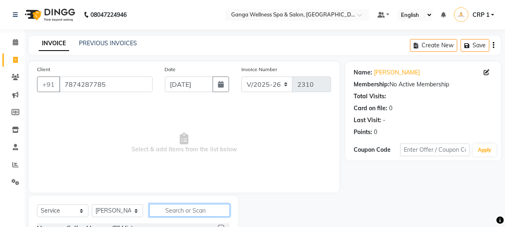
click at [174, 211] on input "text" at bounding box center [189, 210] width 81 height 13
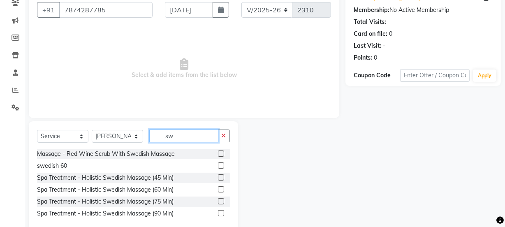
type input "sw"
drag, startPoint x: 219, startPoint y: 188, endPoint x: 218, endPoint y: 140, distance: 48.5
click at [219, 188] on label at bounding box center [221, 189] width 6 height 6
click at [219, 188] on input "checkbox" at bounding box center [220, 189] width 5 height 5
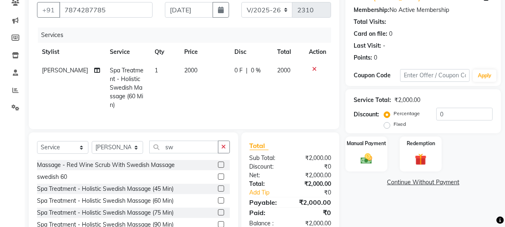
checkbox input "false"
click at [201, 90] on td "2000" at bounding box center [204, 87] width 51 height 53
select select "69036"
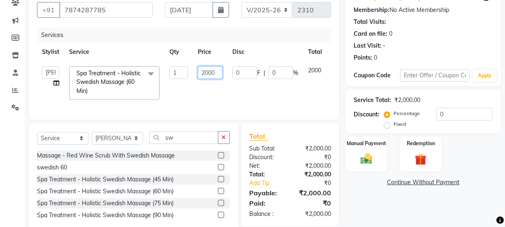
click at [208, 70] on input "2000" at bounding box center [210, 72] width 25 height 13
type input "1300"
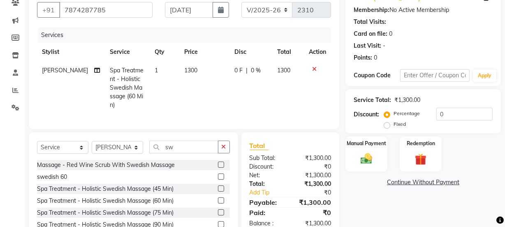
click at [243, 91] on td "0 F | 0 %" at bounding box center [250, 87] width 43 height 53
select select "69036"
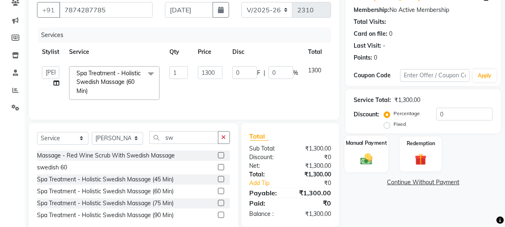
click at [373, 158] on img at bounding box center [366, 159] width 20 height 14
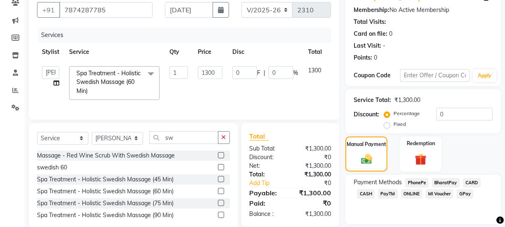
click at [419, 182] on span "PhonePe" at bounding box center [416, 182] width 23 height 9
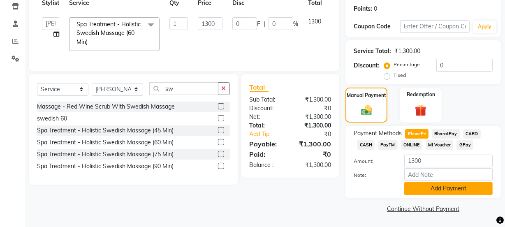
click at [426, 187] on button "Add Payment" at bounding box center [448, 188] width 88 height 13
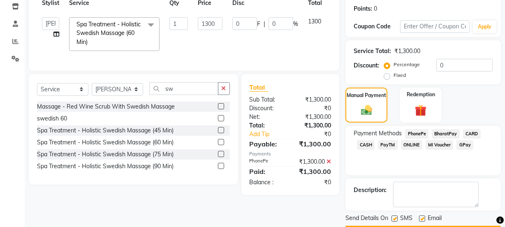
scroll to position [147, 0]
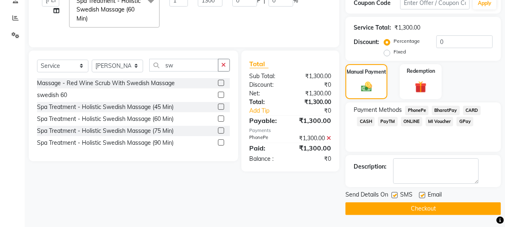
click at [411, 204] on button "Checkout" at bounding box center [422, 208] width 155 height 13
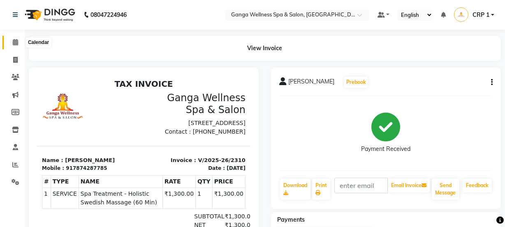
click at [16, 45] on icon at bounding box center [15, 42] width 5 height 6
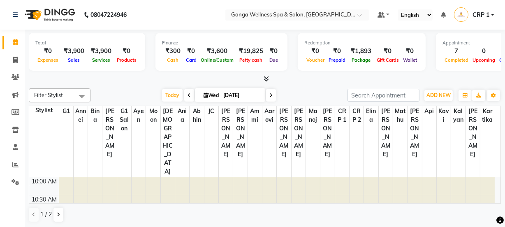
click at [12, 69] on li "Clients" at bounding box center [12, 78] width 25 height 18
click at [15, 73] on span at bounding box center [15, 77] width 14 height 9
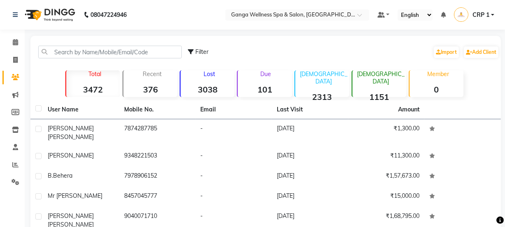
click at [136, 45] on div "Filter Import Add Client" at bounding box center [265, 52] width 467 height 26
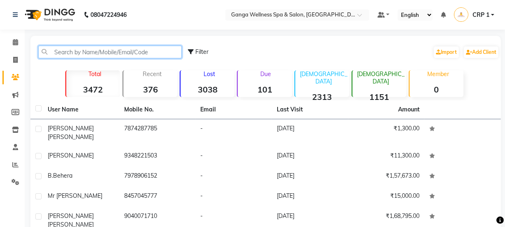
click at [71, 54] on input "text" at bounding box center [109, 52] width 143 height 13
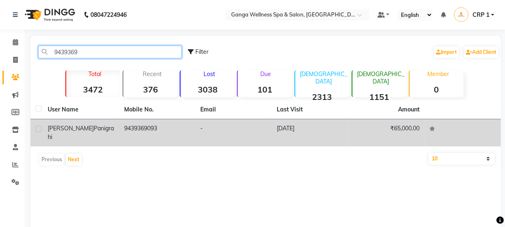
type input "9439369"
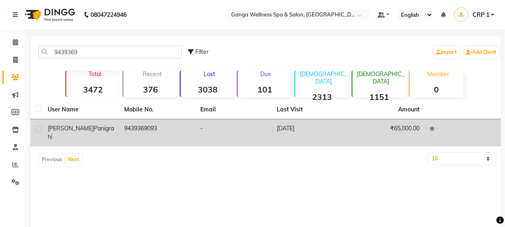
click at [76, 128] on span "[PERSON_NAME]" at bounding box center [71, 128] width 46 height 7
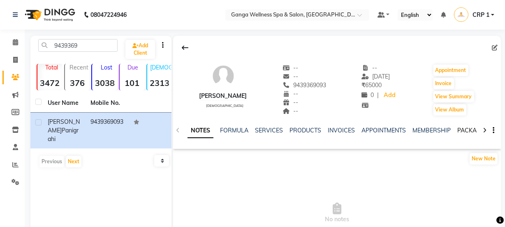
click at [459, 130] on link "PACKAGES" at bounding box center [472, 130] width 30 height 7
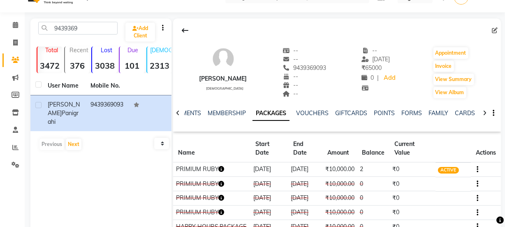
scroll to position [32, 0]
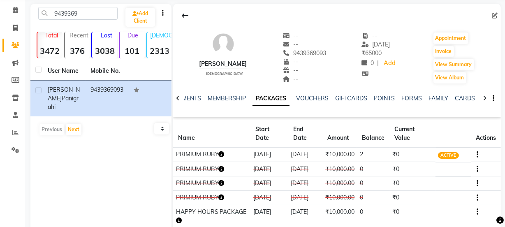
click at [221, 157] on icon "button" at bounding box center [222, 154] width 6 height 6
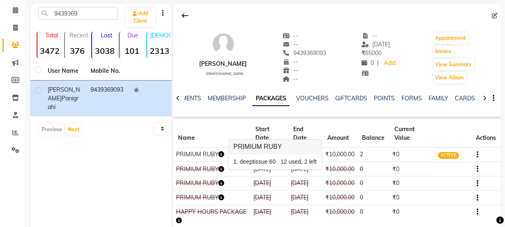
click at [218, 162] on td "PRIMIUM RUBY" at bounding box center [211, 155] width 77 height 14
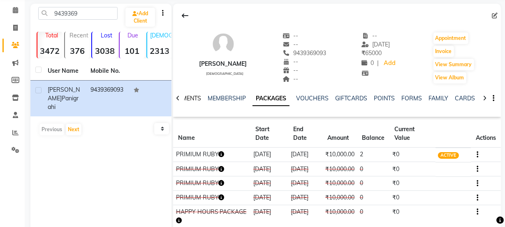
click at [192, 101] on link "APPOINTMENTS" at bounding box center [179, 98] width 44 height 7
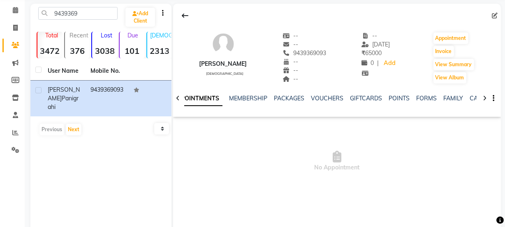
click at [176, 99] on icon at bounding box center [178, 98] width 4 height 6
click at [176, 100] on icon at bounding box center [178, 98] width 4 height 6
click at [176, 100] on div "NOTES FORMULA SERVICES PRODUCTS INVOICES APPOINTMENTS MEMBERSHIP PACKAGES VOUCH…" at bounding box center [337, 98] width 328 height 28
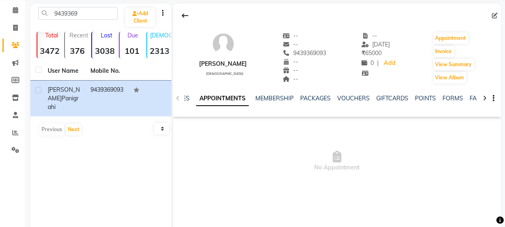
click at [176, 100] on div "NOTES FORMULA SERVICES PRODUCTS INVOICES APPOINTMENTS MEMBERSHIP PACKAGES VOUCH…" at bounding box center [337, 98] width 328 height 28
click at [187, 100] on link "INVOICES" at bounding box center [175, 98] width 27 height 7
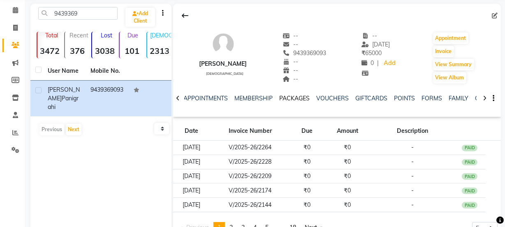
click at [293, 99] on link "PACKAGES" at bounding box center [294, 98] width 30 height 7
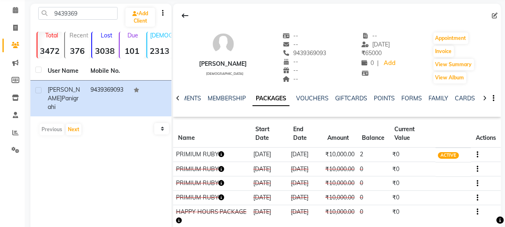
click at [220, 153] on icon "button" at bounding box center [222, 154] width 6 height 6
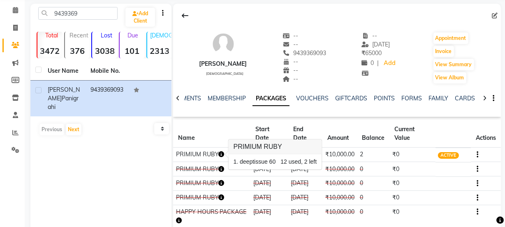
click at [205, 162] on td "PRIMIUM RUBY" at bounding box center [211, 155] width 77 height 14
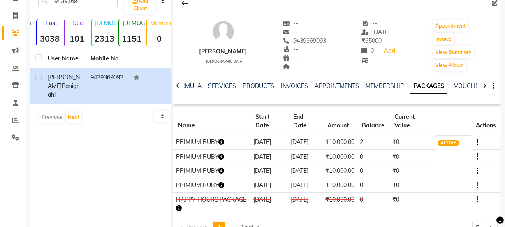
scroll to position [7, 0]
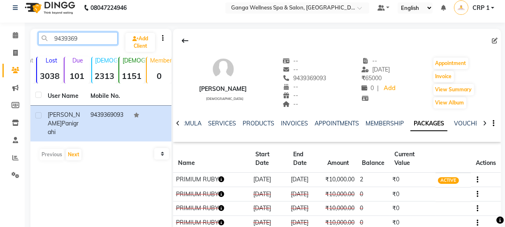
click at [102, 41] on input "9439369" at bounding box center [77, 38] width 79 height 13
type input "9"
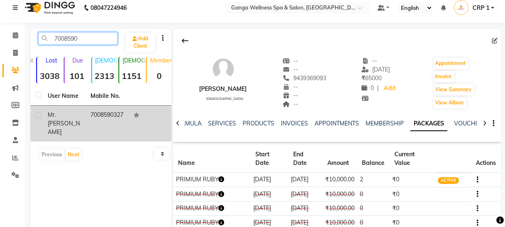
type input "7008590"
click at [72, 121] on td "Mr. [PERSON_NAME]" at bounding box center [64, 124] width 43 height 36
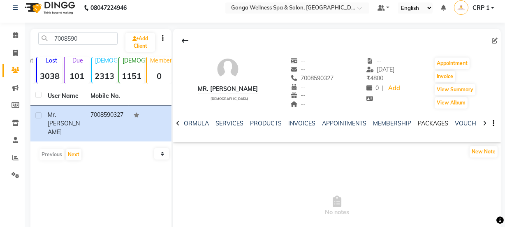
click at [425, 125] on link "PACKAGES" at bounding box center [433, 123] width 30 height 7
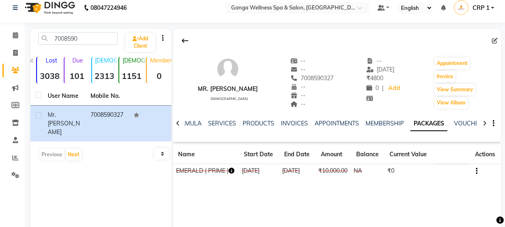
click at [233, 169] on icon "button" at bounding box center [232, 171] width 6 height 6
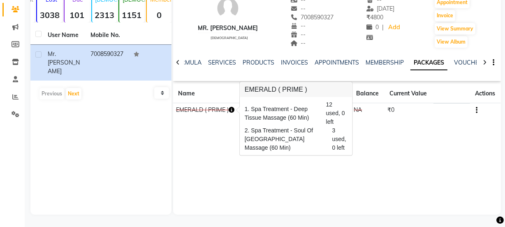
scroll to position [30, 0]
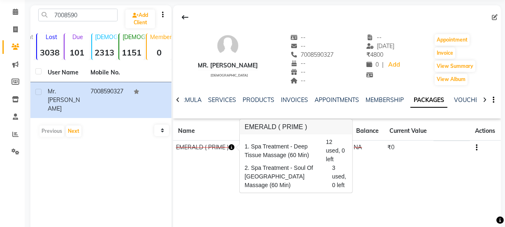
click at [195, 204] on div "Mr. [PERSON_NAME] [DEMOGRAPHIC_DATA] -- -- 7008590327 -- -- -- -- [DATE] ₹ 4800…" at bounding box center [337, 128] width 328 height 247
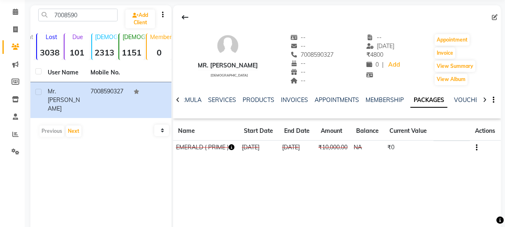
click at [232, 145] on icon "button" at bounding box center [232, 147] width 6 height 6
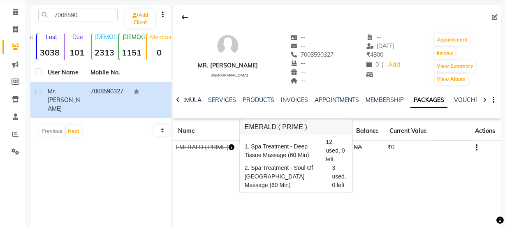
click at [336, 188] on div "Mr. [PERSON_NAME] [DEMOGRAPHIC_DATA] -- -- 7008590327 -- -- -- -- [DATE] ₹ 4800…" at bounding box center [337, 128] width 328 height 247
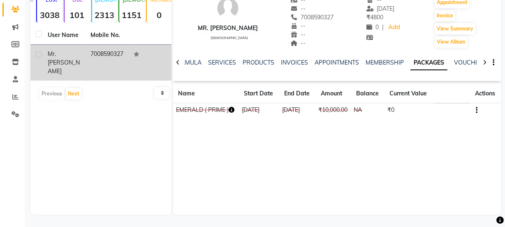
scroll to position [0, 0]
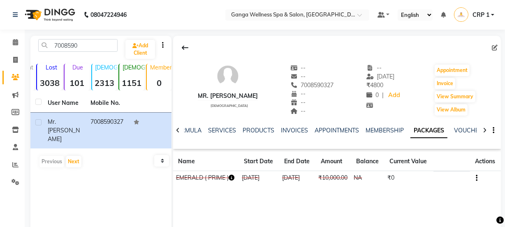
click at [231, 176] on icon "button" at bounding box center [232, 178] width 6 height 6
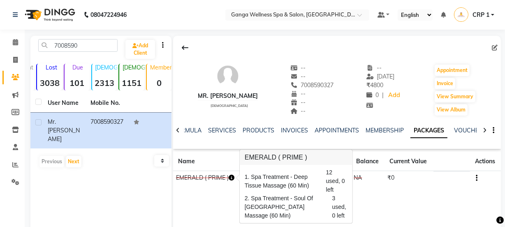
click at [210, 201] on div "Mr. [PERSON_NAME] [DEMOGRAPHIC_DATA] -- -- 7008590327 -- -- -- -- [DATE] ₹ 4800…" at bounding box center [337, 159] width 328 height 247
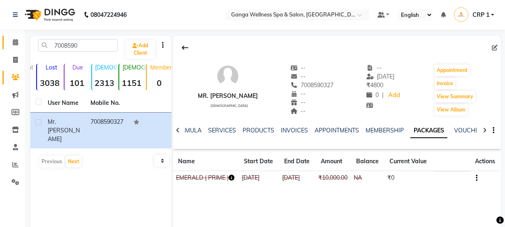
click at [17, 44] on icon at bounding box center [15, 42] width 5 height 6
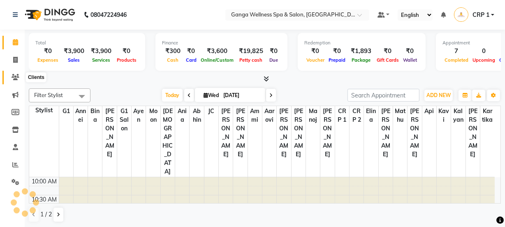
click at [16, 79] on icon at bounding box center [16, 77] width 8 height 6
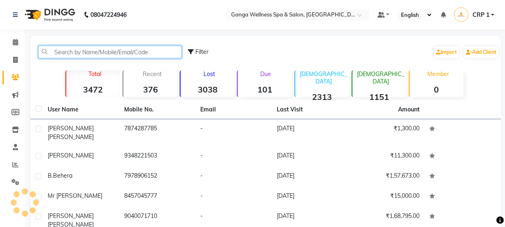
click at [83, 52] on input "text" at bounding box center [109, 52] width 143 height 13
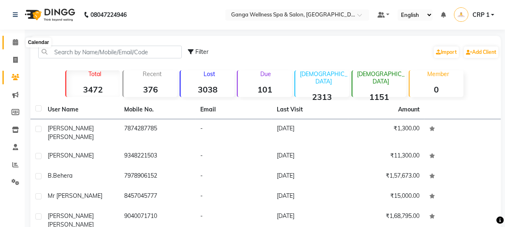
click at [18, 44] on icon at bounding box center [15, 42] width 5 height 6
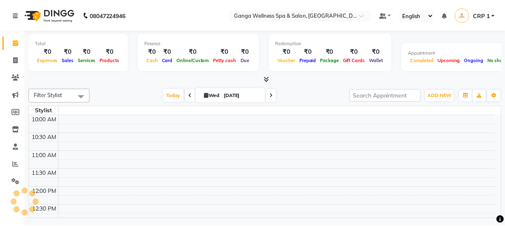
scroll to position [288, 0]
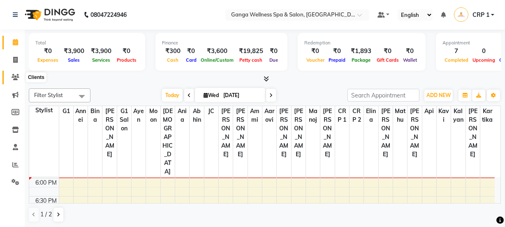
click at [14, 79] on icon at bounding box center [16, 77] width 8 height 6
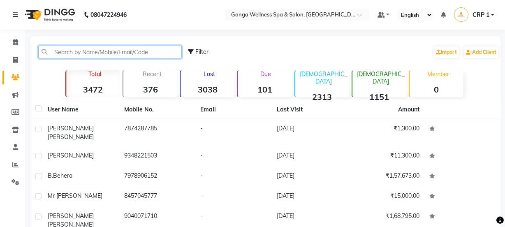
click at [100, 56] on input "text" at bounding box center [109, 52] width 143 height 13
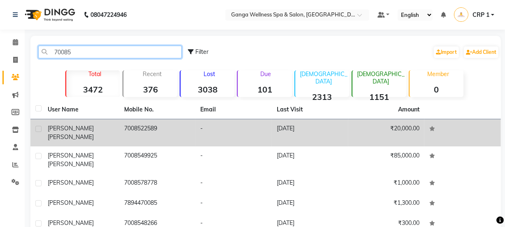
type input "70085"
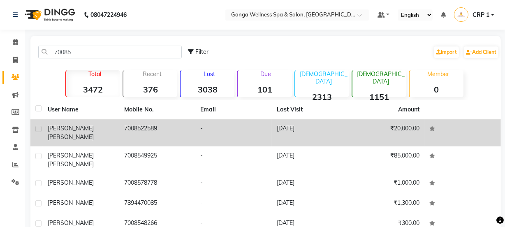
click at [118, 132] on td "[PERSON_NAME]" at bounding box center [81, 132] width 76 height 27
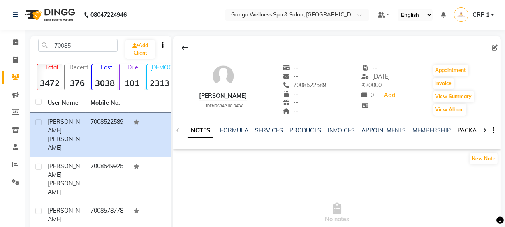
click at [457, 131] on link "PACKAGES" at bounding box center [472, 130] width 30 height 7
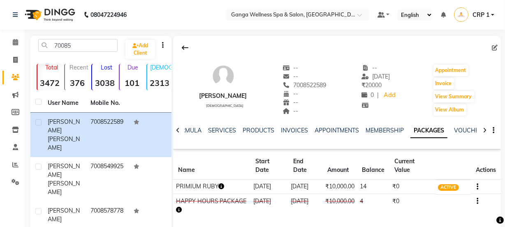
click at [221, 187] on icon "button" at bounding box center [222, 186] width 6 height 6
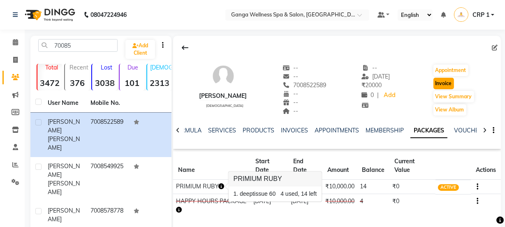
click at [446, 83] on button "Invoice" at bounding box center [443, 84] width 21 height 12
select select "715"
select select "service"
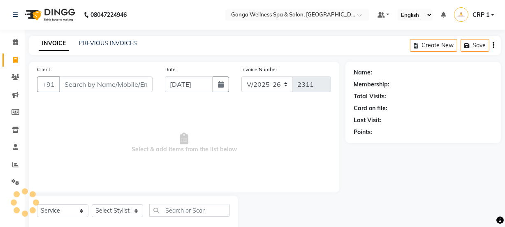
scroll to position [21, 0]
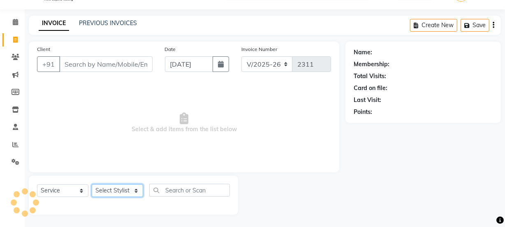
click at [109, 192] on select "Select Stylist" at bounding box center [117, 190] width 51 height 13
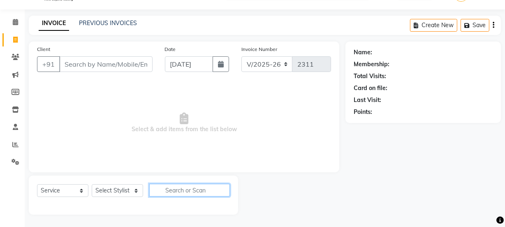
click at [175, 188] on input "text" at bounding box center [189, 190] width 81 height 13
type input "7008522589"
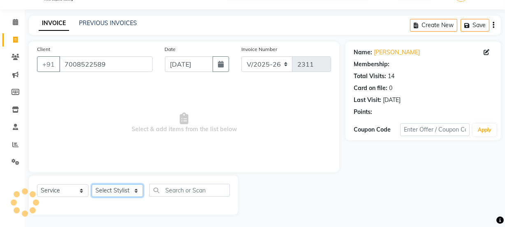
click at [113, 191] on select "Select Stylist Aarovi [PERSON_NAME] [PERSON_NAME] Ammi [PERSON_NAME] CRP 1 CRP …" at bounding box center [117, 190] width 51 height 13
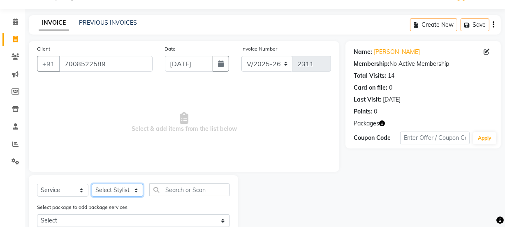
select select "69036"
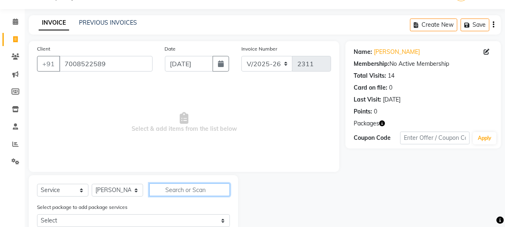
click at [159, 192] on input "text" at bounding box center [189, 189] width 81 height 13
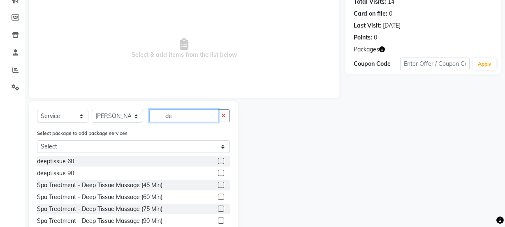
scroll to position [95, 0]
type input "de"
click at [218, 159] on label at bounding box center [221, 160] width 6 height 6
click at [218, 159] on input "checkbox" at bounding box center [220, 160] width 5 height 5
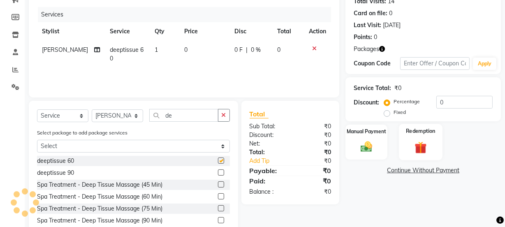
checkbox input "false"
click at [414, 144] on img at bounding box center [421, 147] width 20 height 15
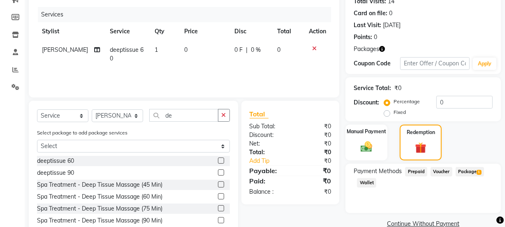
click at [470, 173] on span "Package 1" at bounding box center [469, 171] width 28 height 9
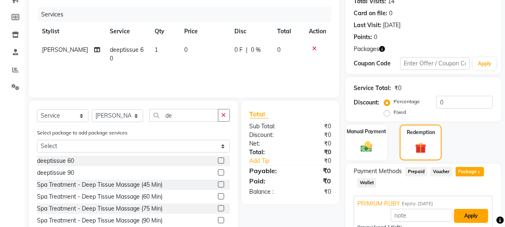
click at [464, 217] on button "Apply" at bounding box center [471, 216] width 34 height 14
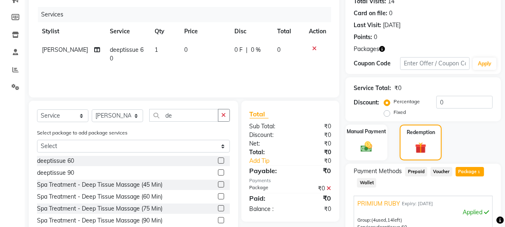
scroll to position [187, 0]
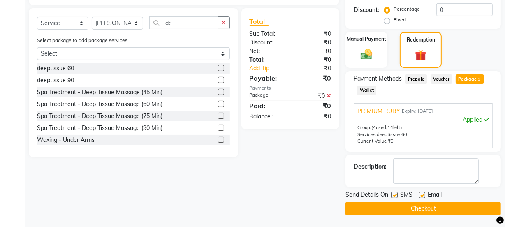
click at [451, 203] on button "Checkout" at bounding box center [422, 208] width 155 height 13
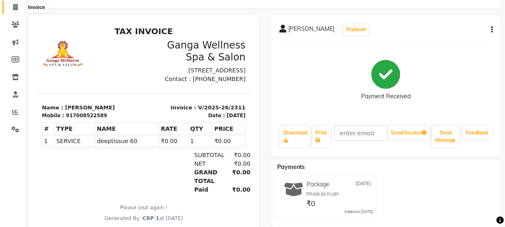
scroll to position [15, 0]
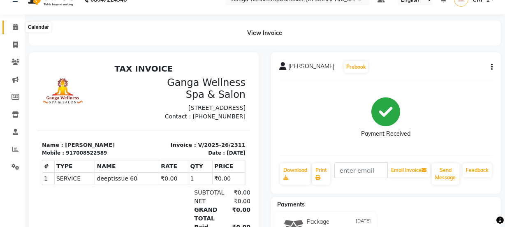
click at [14, 26] on icon at bounding box center [15, 27] width 5 height 6
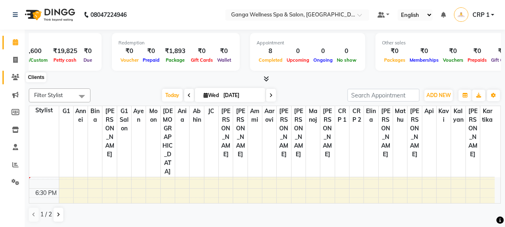
scroll to position [0, 51]
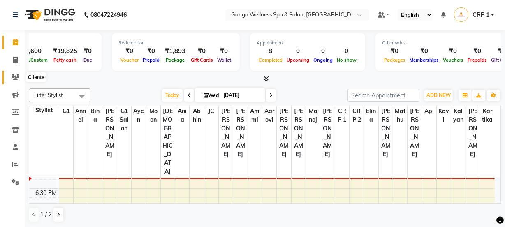
click at [16, 77] on icon at bounding box center [16, 77] width 8 height 6
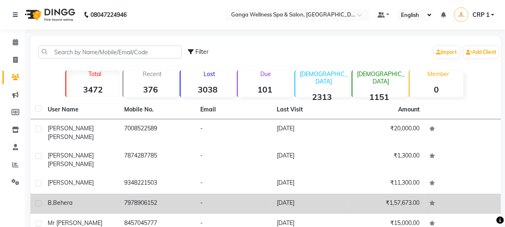
click at [79, 199] on div "[PERSON_NAME]" at bounding box center [81, 203] width 67 height 9
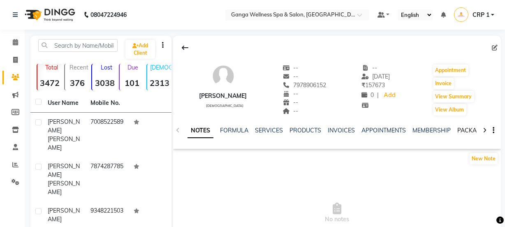
click at [457, 132] on link "PACKAGES" at bounding box center [472, 130] width 30 height 7
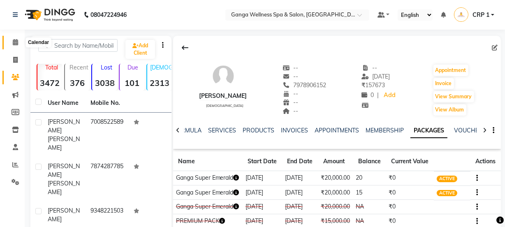
click at [21, 41] on span at bounding box center [15, 42] width 14 height 9
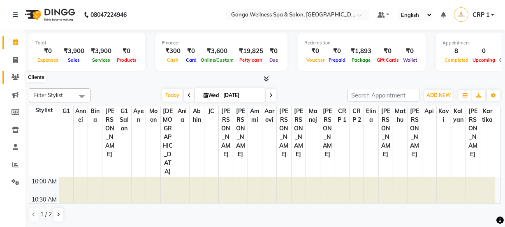
click at [14, 78] on icon at bounding box center [16, 77] width 8 height 6
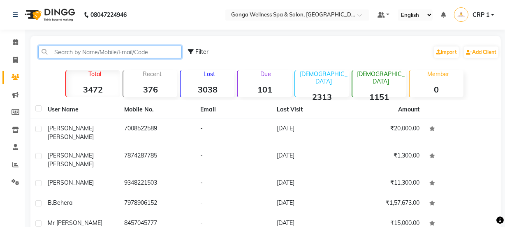
click at [97, 56] on input "text" at bounding box center [109, 52] width 143 height 13
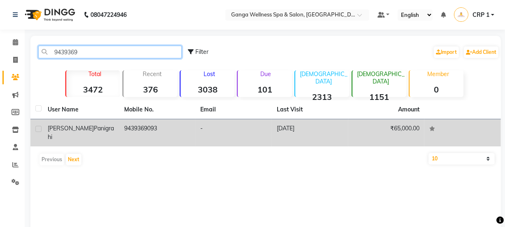
type input "9439369"
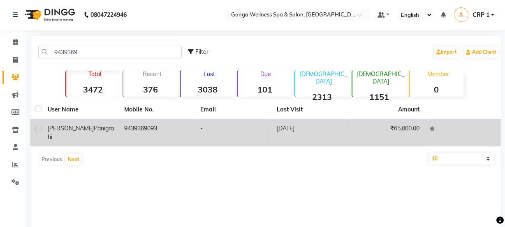
click at [242, 136] on td "-" at bounding box center [233, 132] width 76 height 27
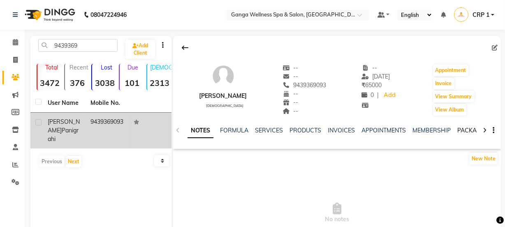
click at [460, 130] on link "PACKAGES" at bounding box center [472, 130] width 30 height 7
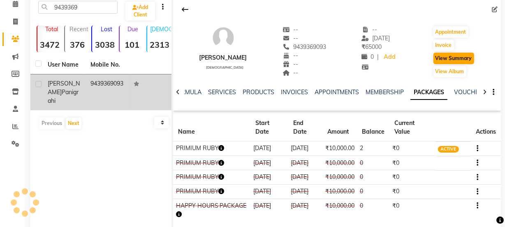
scroll to position [37, 0]
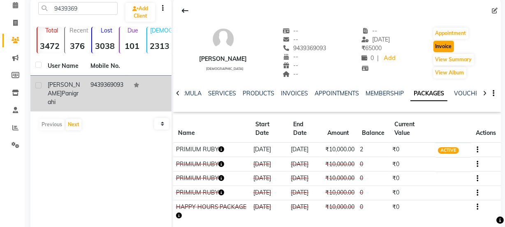
click at [444, 50] on button "Invoice" at bounding box center [443, 47] width 21 height 12
select select "715"
select select "service"
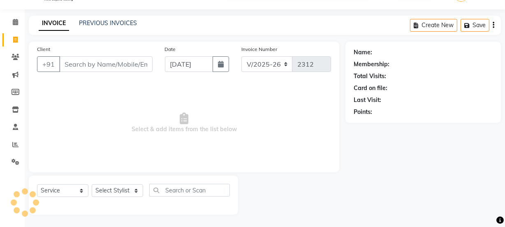
scroll to position [21, 0]
type input "9439369093"
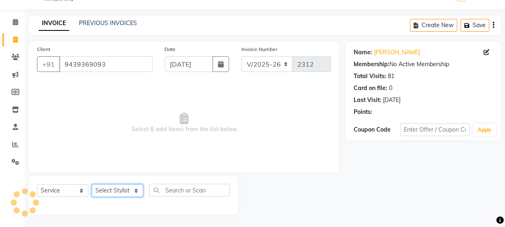
click at [104, 189] on select "Select Stylist Aarovi [PERSON_NAME] [PERSON_NAME] Ammi [PERSON_NAME] CRP 1 CRP …" at bounding box center [117, 190] width 51 height 13
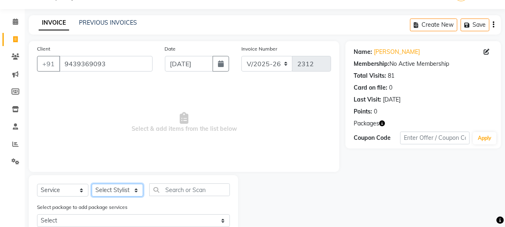
select select "79434"
click at [92, 184] on select "Select Stylist Aarovi [PERSON_NAME] [PERSON_NAME] Ammi [PERSON_NAME] CRP 1 CRP …" at bounding box center [117, 190] width 51 height 13
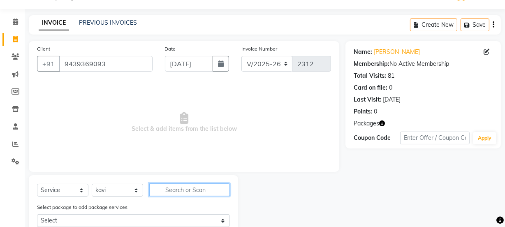
click at [180, 187] on input "text" at bounding box center [189, 189] width 81 height 13
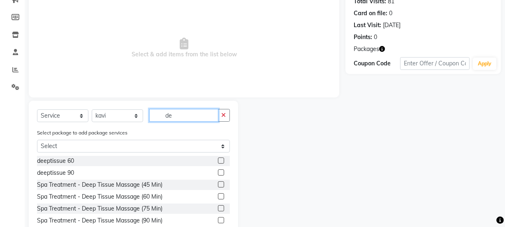
type input "de"
click at [211, 162] on div "deeptissue 60" at bounding box center [133, 161] width 193 height 10
click at [210, 162] on div "deeptissue 60" at bounding box center [133, 161] width 193 height 10
click at [218, 160] on label at bounding box center [221, 160] width 6 height 6
click at [218, 160] on input "checkbox" at bounding box center [220, 160] width 5 height 5
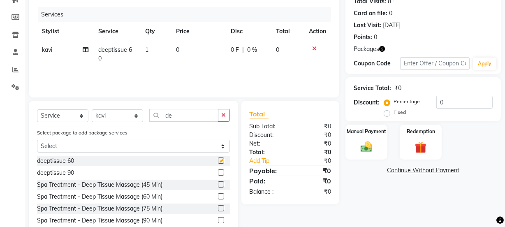
checkbox input "false"
click at [411, 149] on img at bounding box center [421, 147] width 20 height 15
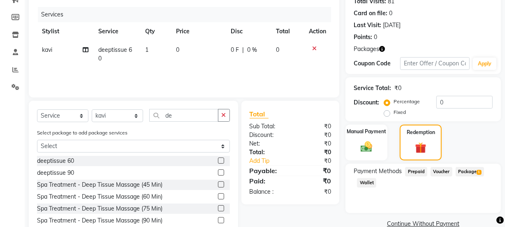
click at [466, 171] on span "Package 1" at bounding box center [469, 171] width 28 height 9
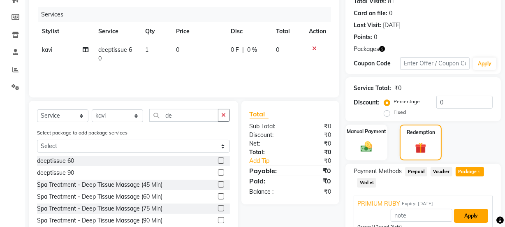
click at [469, 211] on button "Apply" at bounding box center [471, 216] width 34 height 14
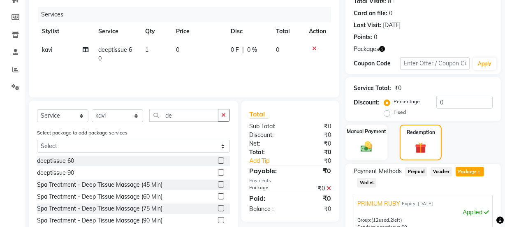
scroll to position [187, 0]
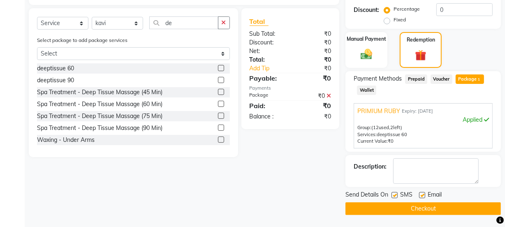
click at [457, 205] on button "Checkout" at bounding box center [422, 208] width 155 height 13
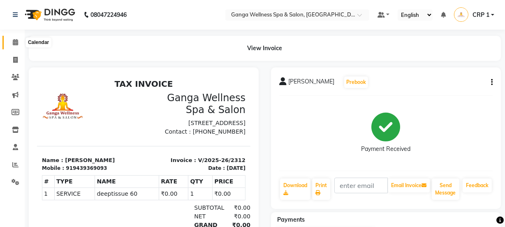
click at [12, 40] on span at bounding box center [15, 42] width 14 height 9
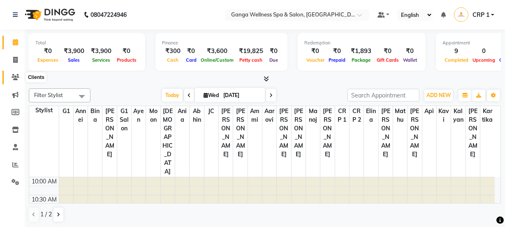
click at [16, 75] on icon at bounding box center [16, 77] width 8 height 6
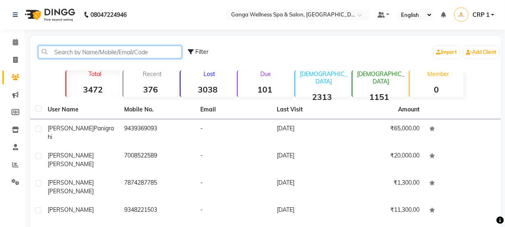
click at [89, 50] on input "text" at bounding box center [109, 52] width 143 height 13
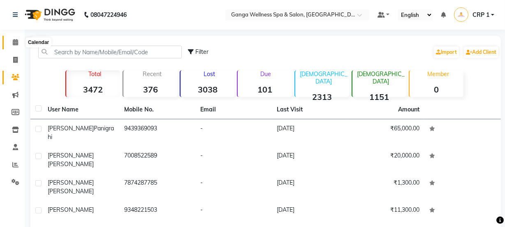
click at [16, 42] on icon at bounding box center [15, 42] width 5 height 6
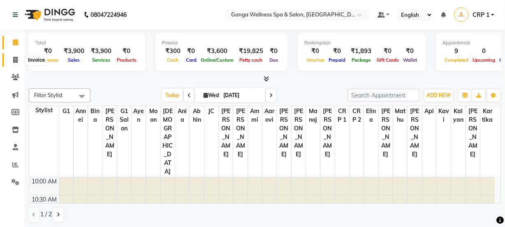
click at [12, 58] on span at bounding box center [15, 59] width 14 height 9
select select "715"
select select "service"
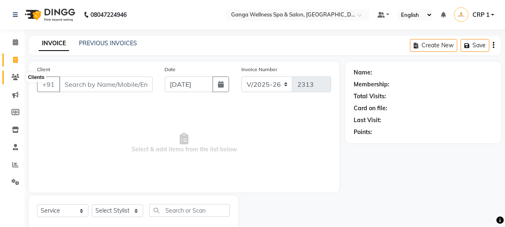
click at [13, 74] on icon at bounding box center [16, 77] width 8 height 6
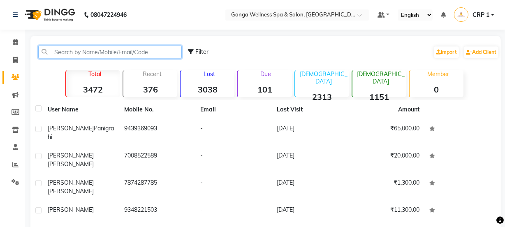
click at [98, 55] on input "text" at bounding box center [109, 52] width 143 height 13
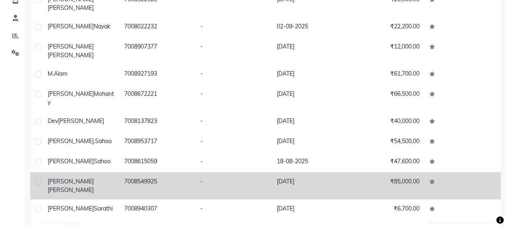
scroll to position [136, 0]
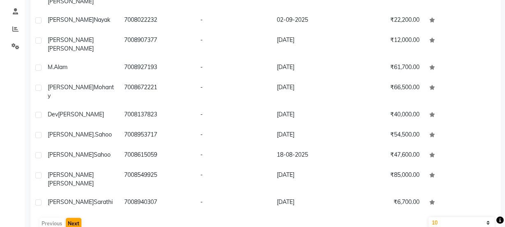
type input "7008"
click at [76, 218] on button "Next" at bounding box center [74, 224] width 16 height 12
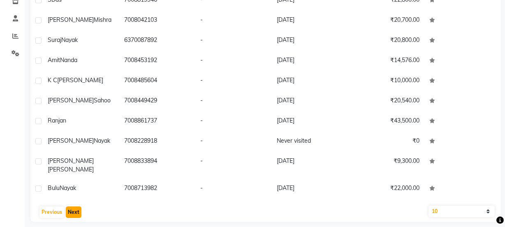
click at [76, 206] on button "Next" at bounding box center [74, 212] width 16 height 12
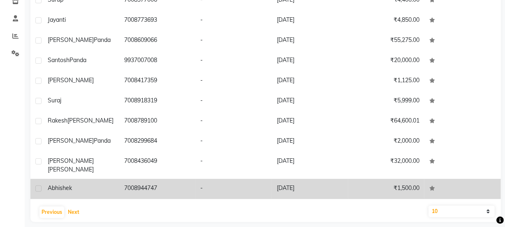
scroll to position [16, 0]
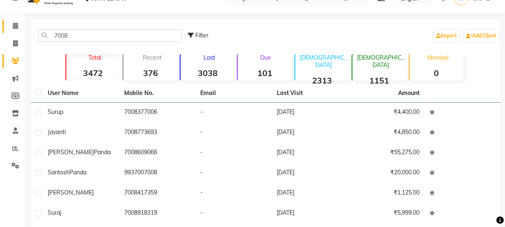
click at [18, 25] on span at bounding box center [15, 25] width 14 height 9
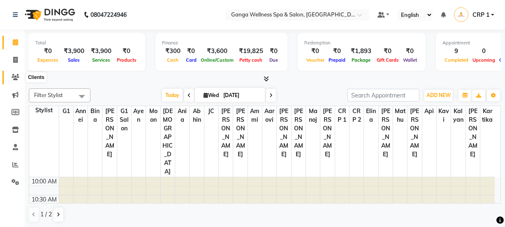
click at [16, 75] on icon at bounding box center [16, 77] width 8 height 6
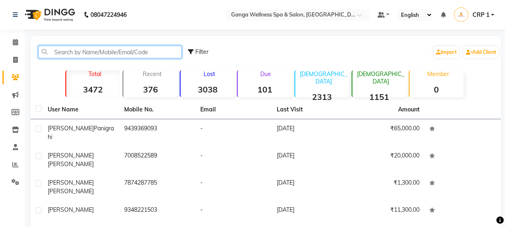
click at [106, 55] on input "text" at bounding box center [109, 52] width 143 height 13
type input "m"
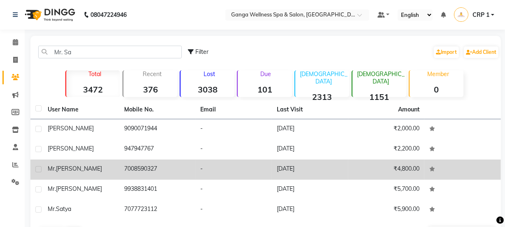
click at [150, 174] on td "7008590327" at bounding box center [157, 169] width 76 height 20
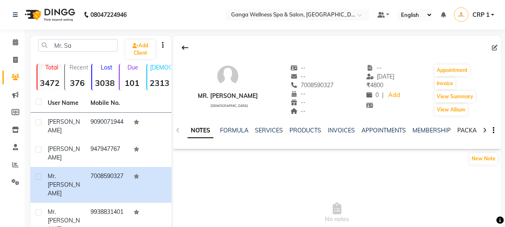
click at [459, 133] on link "PACKAGES" at bounding box center [472, 130] width 30 height 7
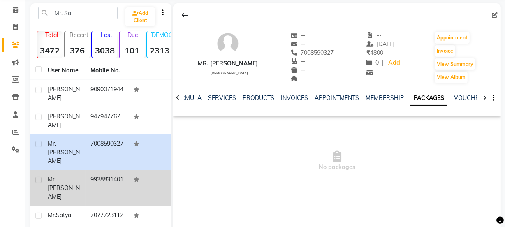
scroll to position [37, 0]
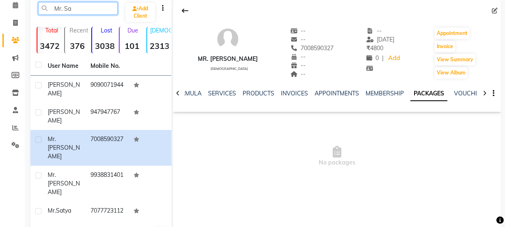
click at [86, 10] on input "Mr. Sa" at bounding box center [77, 8] width 79 height 13
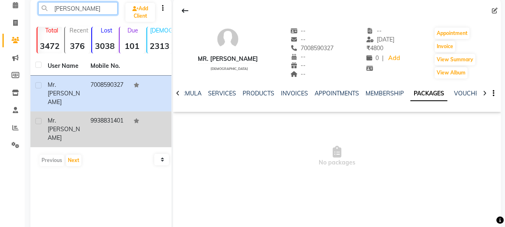
type input "[PERSON_NAME]"
click at [107, 115] on td "9938831401" at bounding box center [106, 129] width 43 height 36
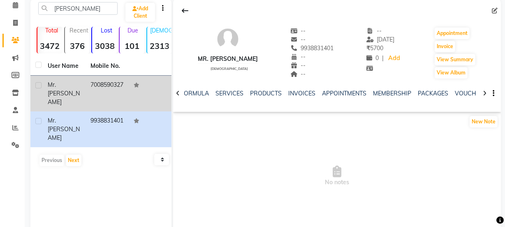
click at [93, 90] on td "7008590327" at bounding box center [106, 94] width 43 height 36
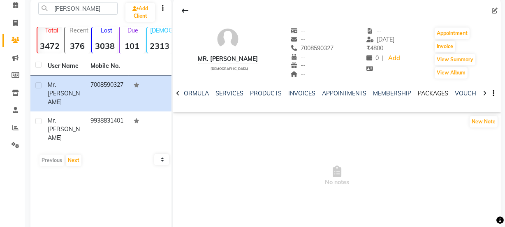
click at [418, 90] on link "PACKAGES" at bounding box center [433, 93] width 30 height 7
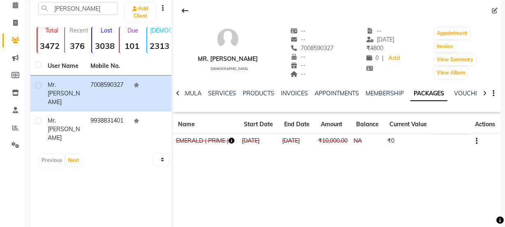
click at [233, 139] on icon "button" at bounding box center [232, 141] width 6 height 6
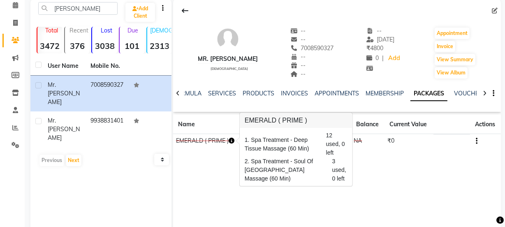
click at [180, 176] on div "Mr. [PERSON_NAME] [DEMOGRAPHIC_DATA] -- -- 7008590327 -- -- -- -- [DATE] ₹ 4800…" at bounding box center [337, 122] width 328 height 247
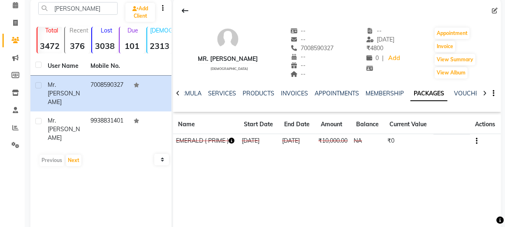
click at [230, 142] on icon "button" at bounding box center [232, 141] width 6 height 6
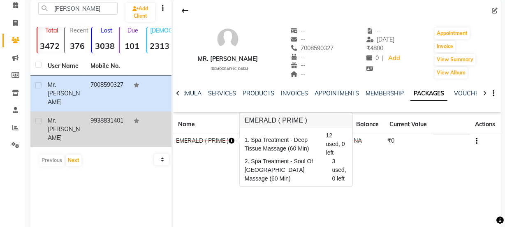
click at [132, 113] on td at bounding box center [150, 129] width 43 height 36
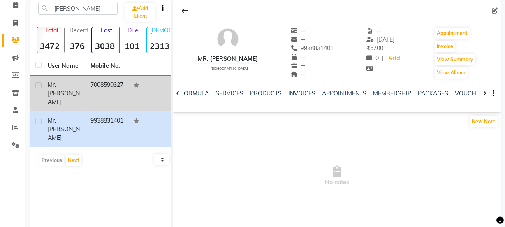
click at [126, 95] on td "7008590327" at bounding box center [106, 94] width 43 height 36
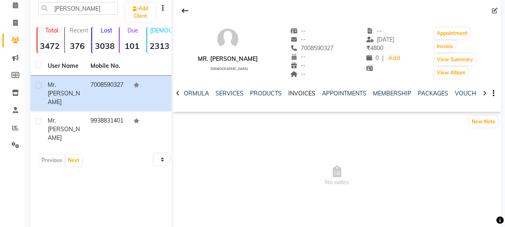
click at [300, 91] on link "INVOICES" at bounding box center [301, 93] width 27 height 7
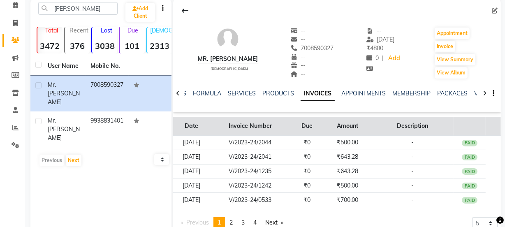
scroll to position [68, 0]
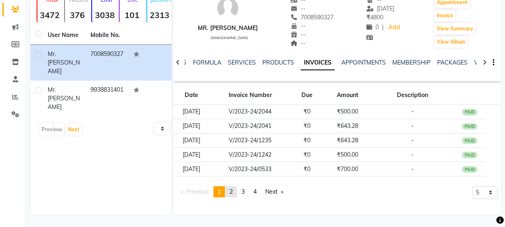
click at [230, 193] on link "page 2" at bounding box center [231, 191] width 12 height 11
click at [243, 192] on span "3" at bounding box center [242, 191] width 3 height 7
click at [256, 191] on span "4" at bounding box center [254, 191] width 3 height 7
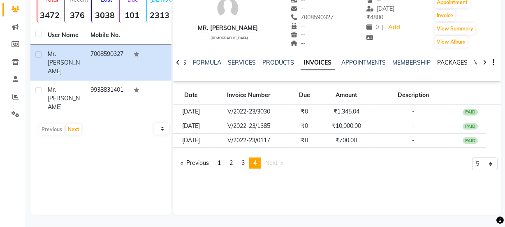
click at [448, 62] on link "PACKAGES" at bounding box center [452, 62] width 30 height 7
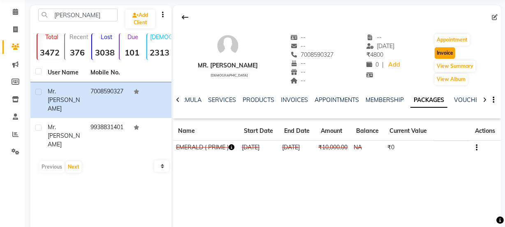
click at [439, 53] on button "Invoice" at bounding box center [444, 53] width 21 height 12
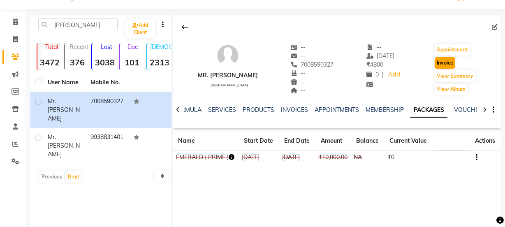
select select "715"
select select "service"
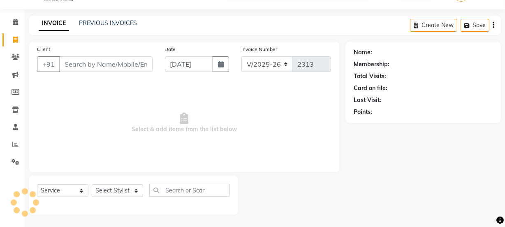
type input "7008590327"
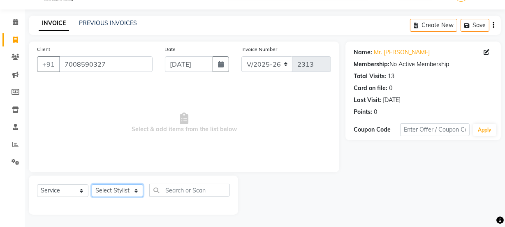
click at [114, 192] on select "Select Stylist Aarovi [PERSON_NAME] [PERSON_NAME] Ammi [PERSON_NAME] CRP 1 CRP …" at bounding box center [117, 190] width 51 height 13
select select "10928"
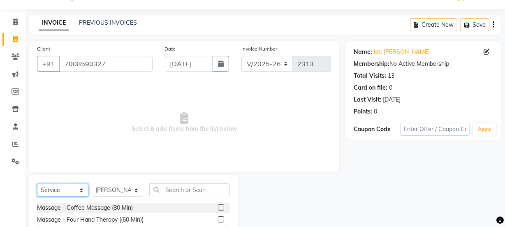
click at [69, 189] on select "Select Service Product Membership Package Voucher Prepaid Gift Card" at bounding box center [62, 190] width 51 height 13
select select "package"
click at [37, 184] on select "Select Service Product Membership Package Voucher Prepaid Gift Card" at bounding box center [62, 190] width 51 height 13
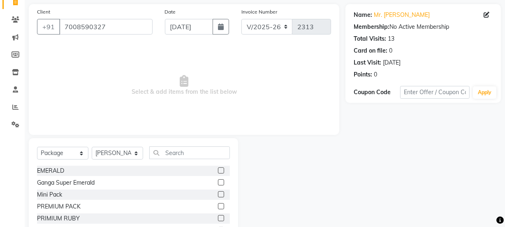
click at [218, 218] on label at bounding box center [221, 218] width 6 height 6
click at [218, 218] on input "checkbox" at bounding box center [220, 218] width 5 height 5
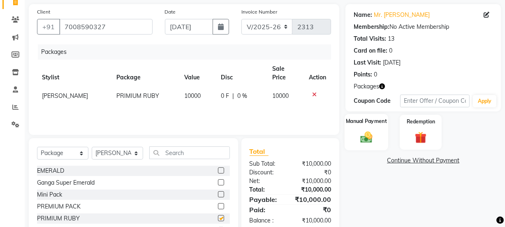
checkbox input "false"
click at [381, 134] on div "Manual Payment" at bounding box center [366, 132] width 44 height 37
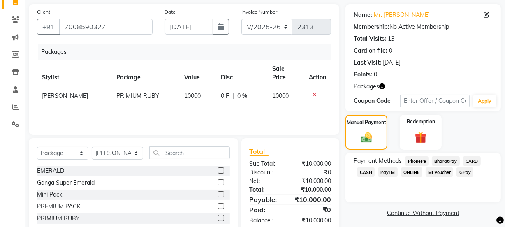
click at [413, 161] on span "PhonePe" at bounding box center [416, 160] width 23 height 9
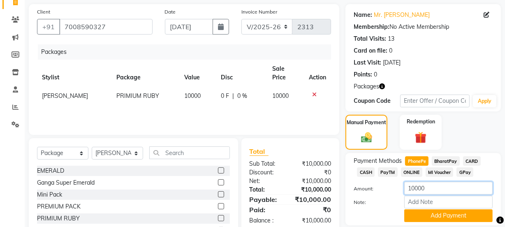
click at [415, 188] on input "10000" at bounding box center [448, 188] width 88 height 13
type input "4000"
click at [424, 217] on button "Add Payment" at bounding box center [448, 215] width 88 height 13
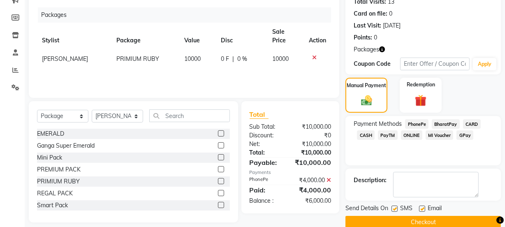
scroll to position [108, 0]
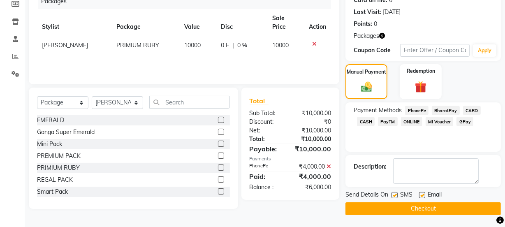
click at [386, 213] on button "Checkout" at bounding box center [422, 208] width 155 height 13
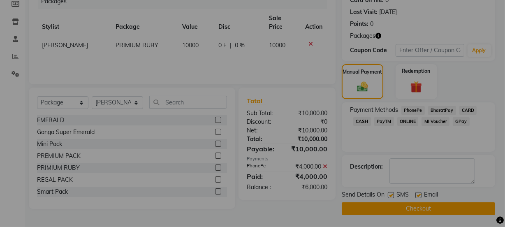
checkbox input "false"
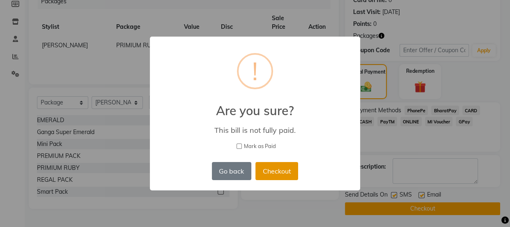
click at [284, 177] on button "Checkout" at bounding box center [277, 171] width 43 height 18
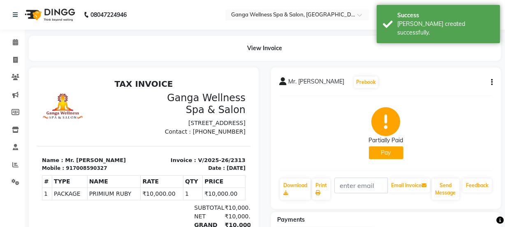
scroll to position [74, 0]
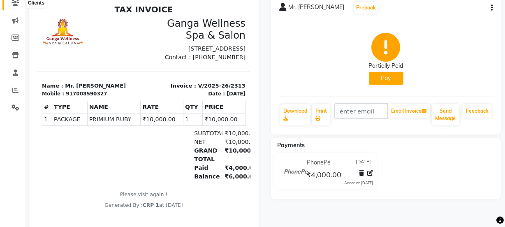
click at [13, 4] on icon at bounding box center [16, 3] width 8 height 6
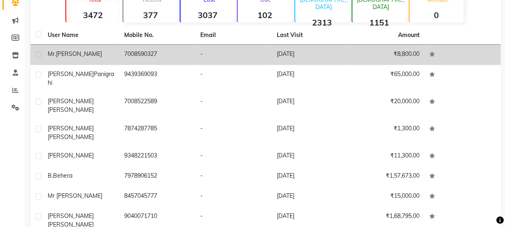
click at [74, 58] on div "Mr. [PERSON_NAME]" at bounding box center [81, 54] width 67 height 9
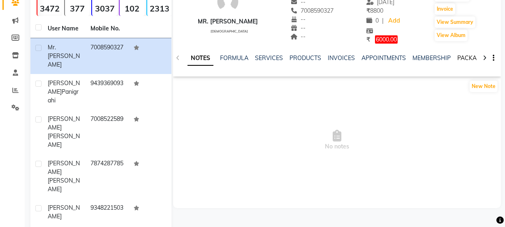
click at [457, 58] on link "PACKAGES" at bounding box center [472, 57] width 30 height 7
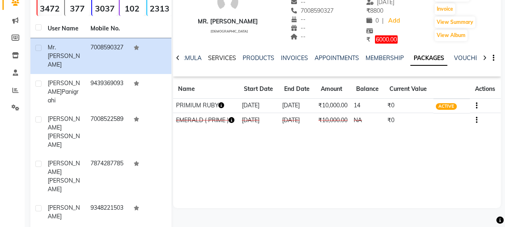
click at [217, 58] on link "SERVICES" at bounding box center [222, 57] width 28 height 7
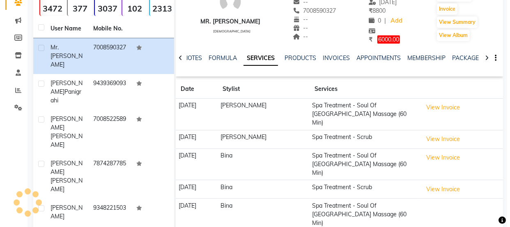
scroll to position [112, 0]
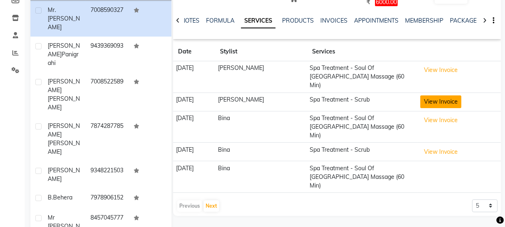
click at [429, 95] on button "View Invoice" at bounding box center [440, 101] width 41 height 13
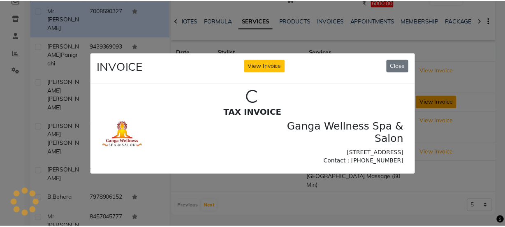
scroll to position [0, 0]
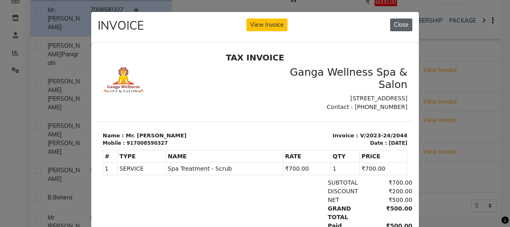
click at [399, 27] on button "Close" at bounding box center [401, 24] width 22 height 13
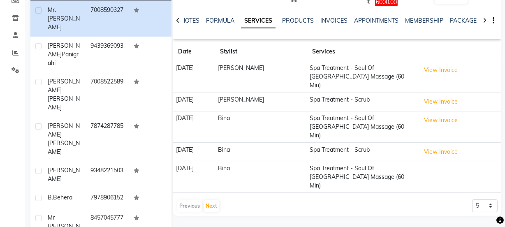
scroll to position [74, 0]
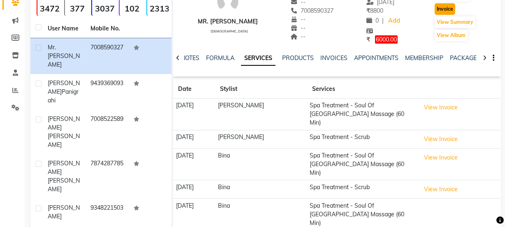
click at [440, 11] on button "Invoice" at bounding box center [444, 9] width 21 height 12
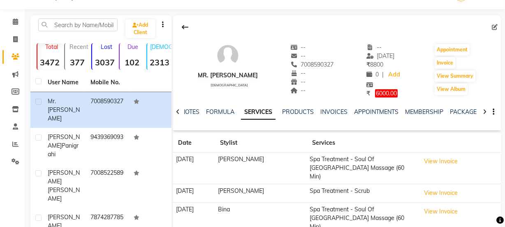
select select "715"
select select "service"
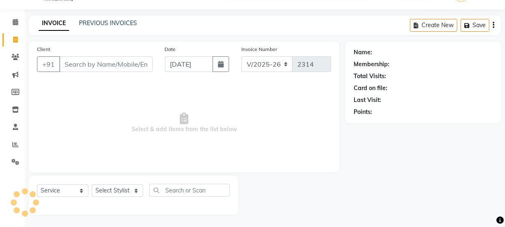
type input "7008590327"
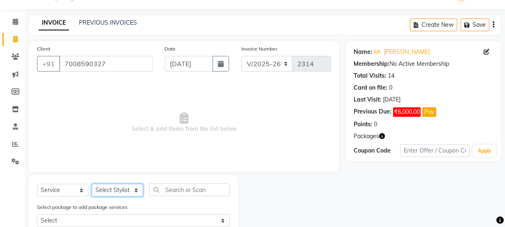
click at [109, 190] on select "Select Stylist Aarovi [PERSON_NAME] [PERSON_NAME] Ammi [PERSON_NAME] CRP 1 CRP …" at bounding box center [117, 190] width 51 height 13
select select "75523"
click at [92, 184] on select "Select Stylist Aarovi [PERSON_NAME] [PERSON_NAME] Ammi [PERSON_NAME] CRP 1 CRP …" at bounding box center [117, 190] width 51 height 13
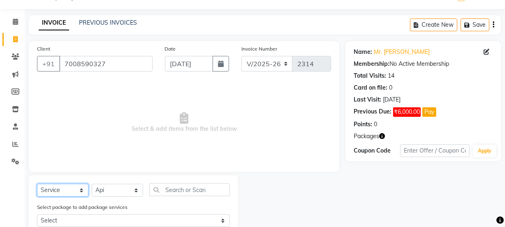
click at [74, 190] on select "Select Service Product Membership Package Voucher Prepaid Gift Card" at bounding box center [62, 190] width 51 height 13
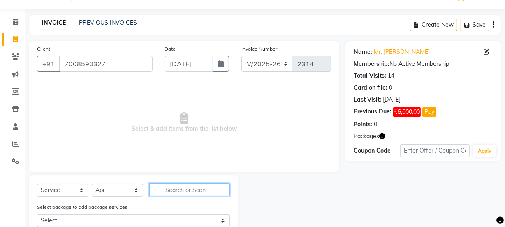
click at [175, 195] on input "text" at bounding box center [189, 189] width 81 height 13
type input "s"
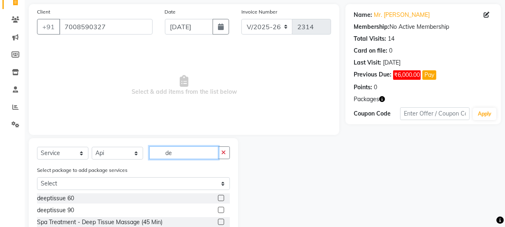
type input "de"
click at [218, 199] on label at bounding box center [221, 198] width 6 height 6
click at [218, 199] on input "checkbox" at bounding box center [220, 198] width 5 height 5
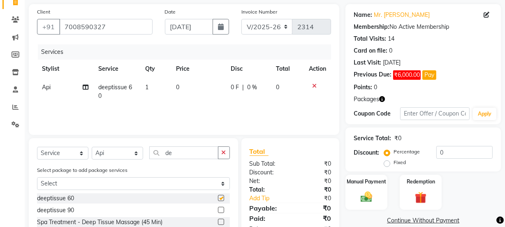
checkbox input "false"
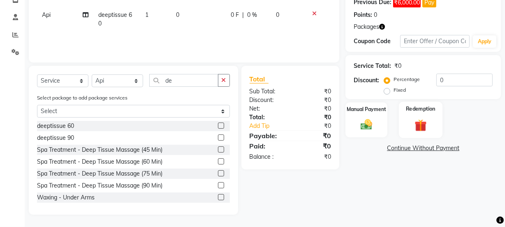
click at [427, 122] on img at bounding box center [421, 125] width 20 height 15
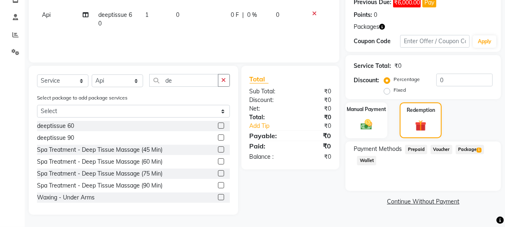
click at [467, 151] on span "Package 1" at bounding box center [469, 149] width 28 height 9
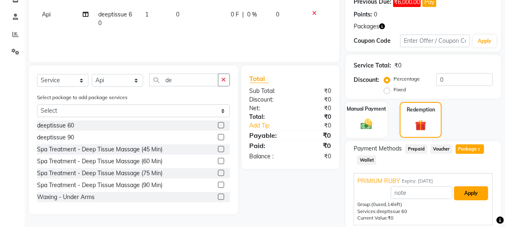
click at [465, 193] on button "Apply" at bounding box center [471, 193] width 34 height 14
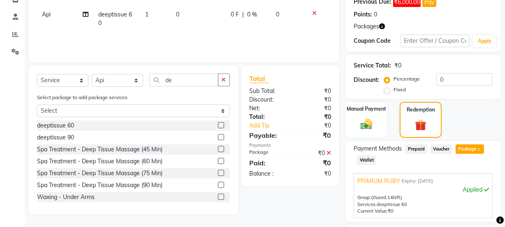
scroll to position [200, 0]
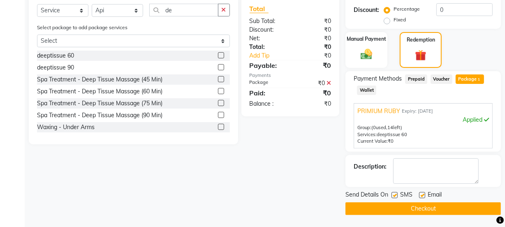
click at [439, 209] on button "Checkout" at bounding box center [422, 208] width 155 height 13
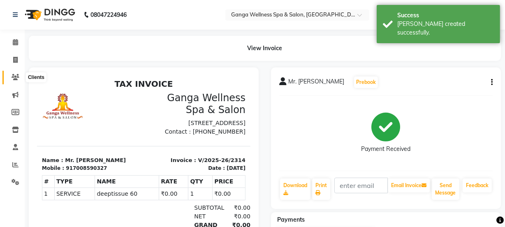
click at [12, 79] on icon at bounding box center [16, 77] width 8 height 6
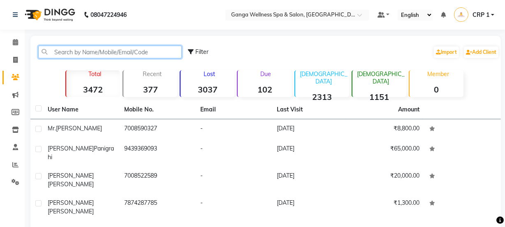
click at [152, 55] on input "text" at bounding box center [109, 52] width 143 height 13
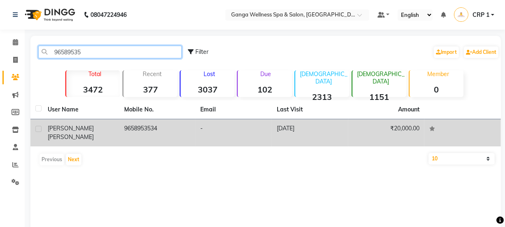
type input "96589535"
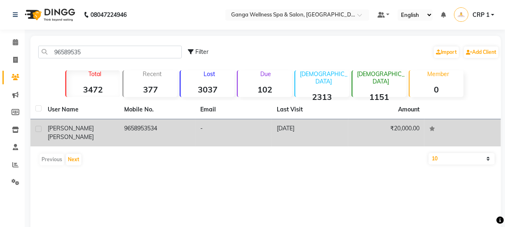
click at [192, 125] on td "9658953534" at bounding box center [157, 132] width 76 height 27
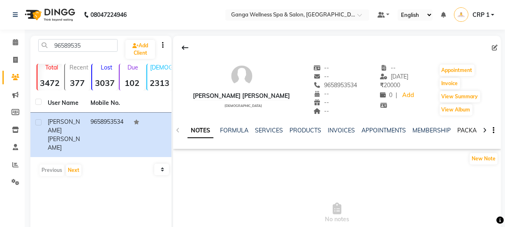
click at [460, 128] on link "PACKAGES" at bounding box center [472, 130] width 30 height 7
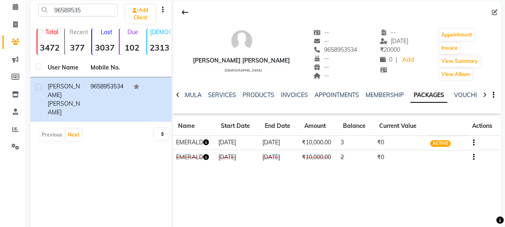
scroll to position [37, 0]
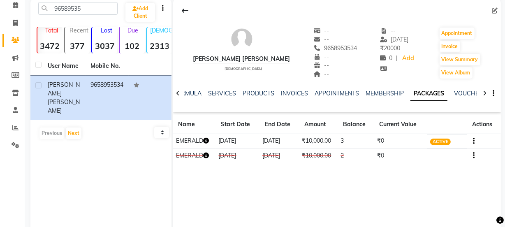
click at [166, 178] on div "96589535 Add Client Total 3472 Recent 377 Lost 3037 Due 102 [DEMOGRAPHIC_DATA] …" at bounding box center [100, 122] width 141 height 247
click at [208, 140] on icon "button" at bounding box center [206, 141] width 6 height 6
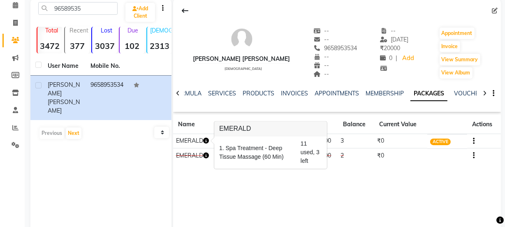
click at [245, 184] on div "[PERSON_NAME] [PERSON_NAME] [DEMOGRAPHIC_DATA] -- -- 9658953534 -- -- -- -- [DA…" at bounding box center [337, 122] width 328 height 247
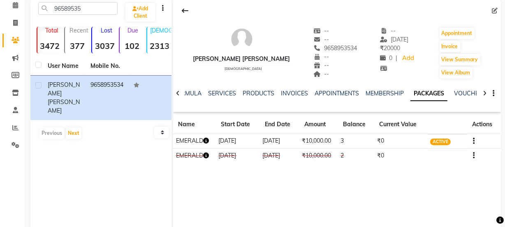
scroll to position [68, 0]
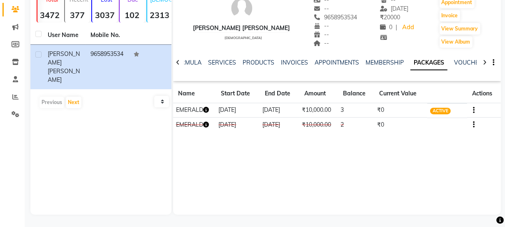
click at [208, 112] on icon "button" at bounding box center [206, 110] width 6 height 6
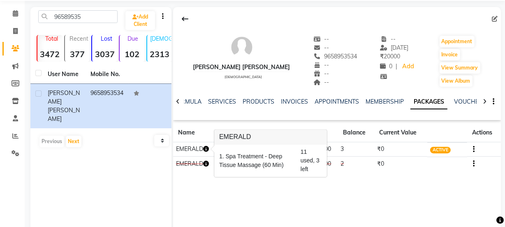
scroll to position [0, 0]
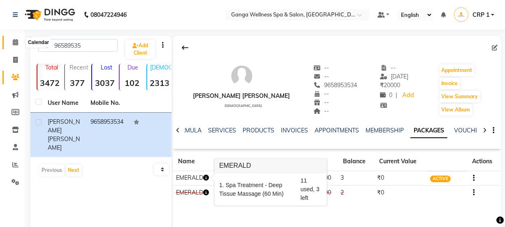
click at [17, 39] on icon at bounding box center [15, 42] width 5 height 6
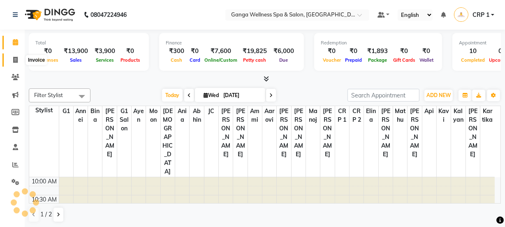
click at [20, 60] on span at bounding box center [15, 59] width 14 height 9
select select "service"
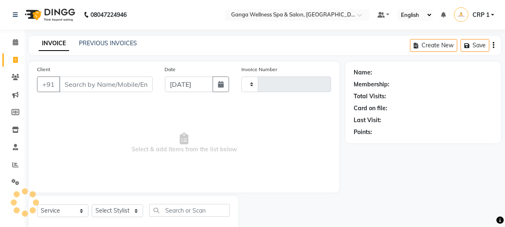
type input "2315"
select select "715"
click at [109, 46] on link "PREVIOUS INVOICES" at bounding box center [108, 42] width 58 height 7
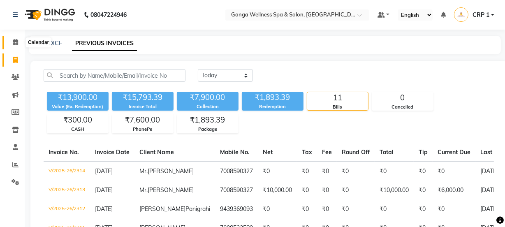
click at [19, 43] on span at bounding box center [15, 42] width 14 height 9
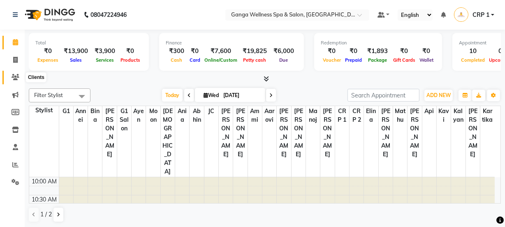
click at [16, 78] on icon at bounding box center [16, 77] width 8 height 6
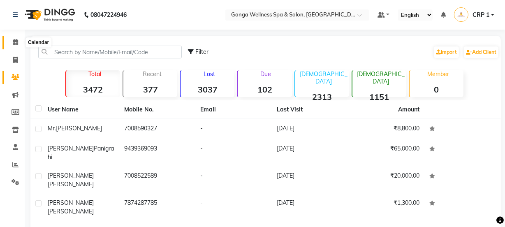
click at [16, 42] on icon at bounding box center [15, 42] width 5 height 6
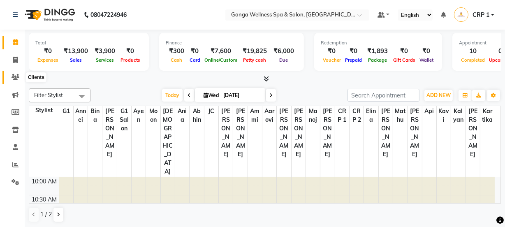
click at [14, 78] on icon at bounding box center [16, 77] width 8 height 6
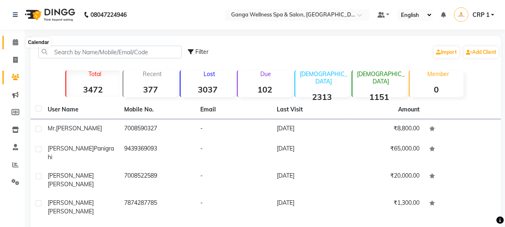
click at [13, 43] on icon at bounding box center [15, 42] width 5 height 6
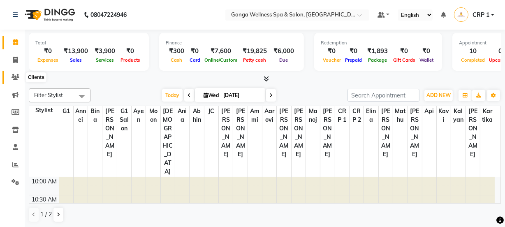
click at [18, 76] on icon at bounding box center [16, 77] width 8 height 6
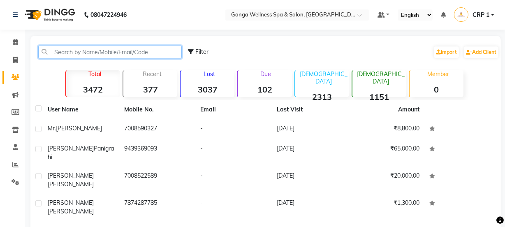
click at [84, 49] on input "text" at bounding box center [109, 52] width 143 height 13
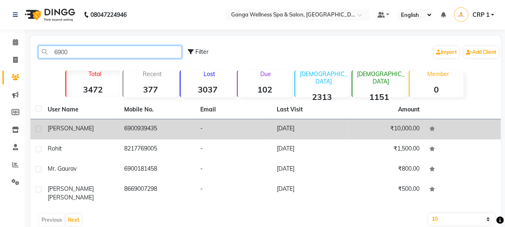
type input "6900"
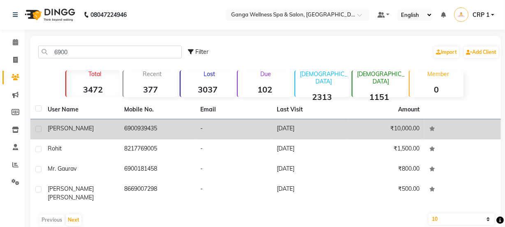
click at [60, 134] on td "Subhajit" at bounding box center [81, 129] width 76 height 20
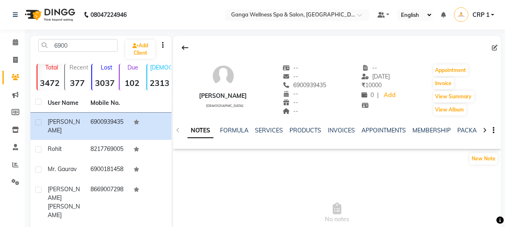
click at [467, 126] on div "PACKAGES" at bounding box center [472, 130] width 30 height 9
click at [463, 133] on link "PACKAGES" at bounding box center [472, 130] width 30 height 7
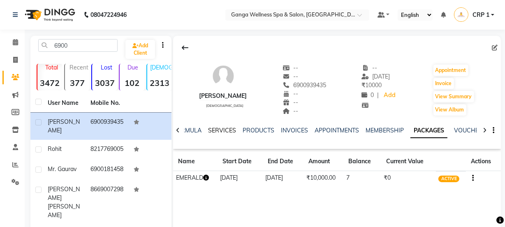
click at [214, 129] on link "SERVICES" at bounding box center [222, 130] width 28 height 7
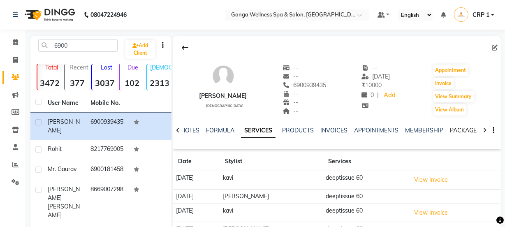
click at [468, 128] on link "PACKAGES" at bounding box center [465, 130] width 30 height 7
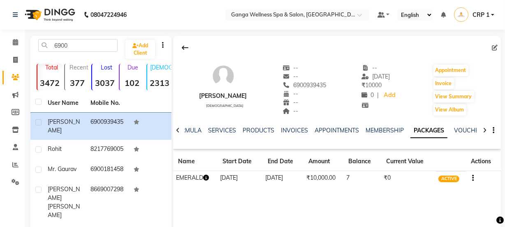
click at [208, 177] on icon "button" at bounding box center [206, 178] width 6 height 6
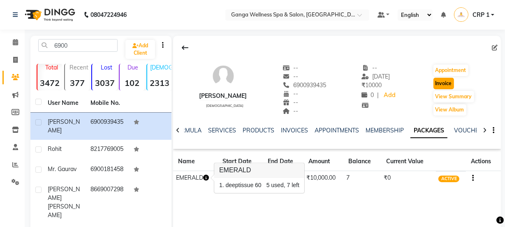
click at [450, 81] on button "Invoice" at bounding box center [443, 84] width 21 height 12
select select "service"
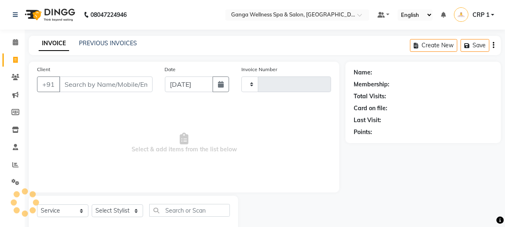
type input "2315"
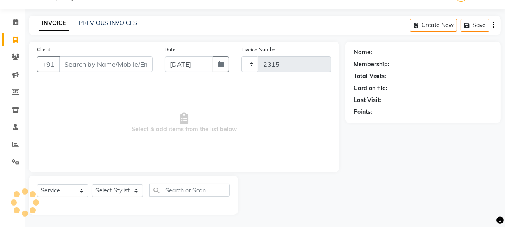
select select "715"
click at [114, 190] on select "Select Stylist" at bounding box center [117, 190] width 51 height 13
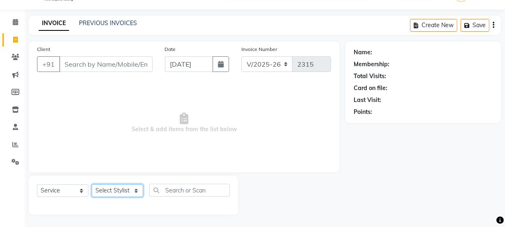
type input "6900939435"
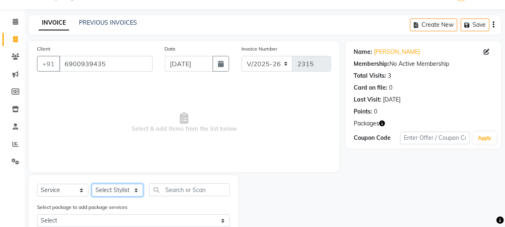
select select "79434"
click at [92, 184] on select "Select Stylist Aarovi [PERSON_NAME] [PERSON_NAME] Ammi [PERSON_NAME] CRP 1 CRP …" at bounding box center [117, 190] width 51 height 13
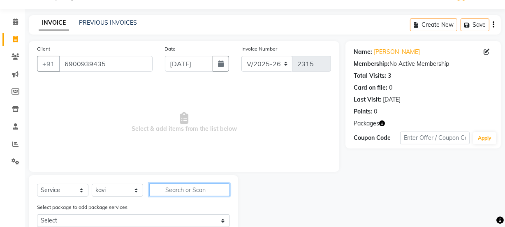
click at [184, 189] on input "text" at bounding box center [189, 189] width 81 height 13
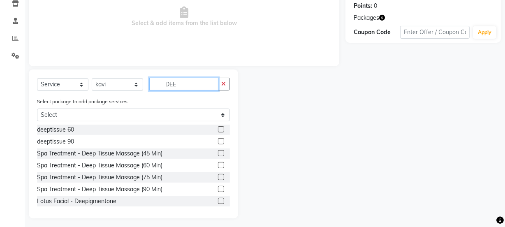
scroll to position [130, 0]
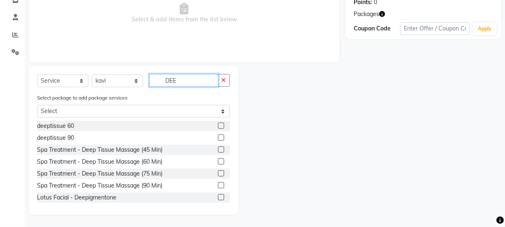
type input "DEE"
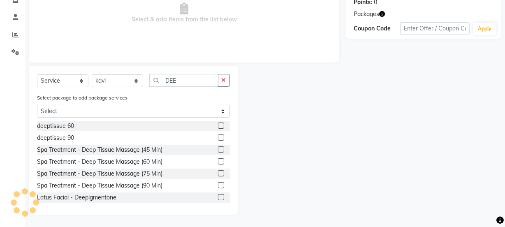
click at [218, 124] on label at bounding box center [221, 125] width 6 height 6
click at [218, 124] on input "checkbox" at bounding box center [220, 125] width 5 height 5
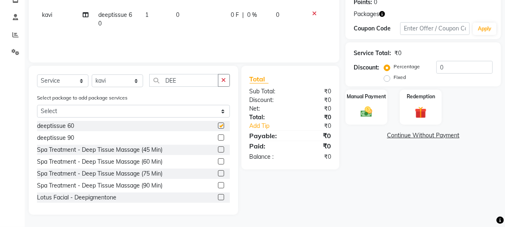
checkbox input "false"
drag, startPoint x: 418, startPoint y: 106, endPoint x: 423, endPoint y: 115, distance: 9.2
click at [419, 107] on img at bounding box center [421, 112] width 20 height 15
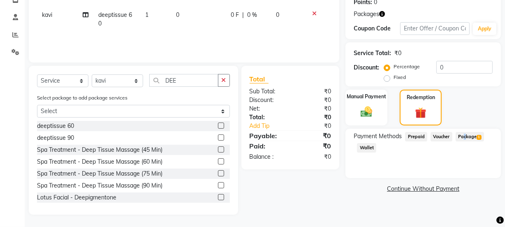
drag, startPoint x: 461, startPoint y: 134, endPoint x: 462, endPoint y: 144, distance: 9.5
click at [462, 135] on span "Package 1" at bounding box center [469, 136] width 28 height 9
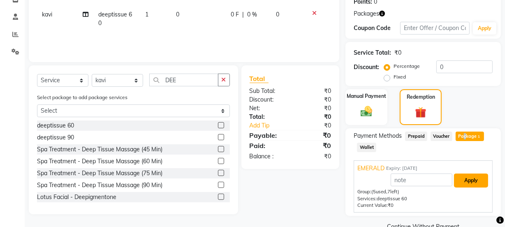
click at [469, 179] on button "Apply" at bounding box center [471, 180] width 34 height 14
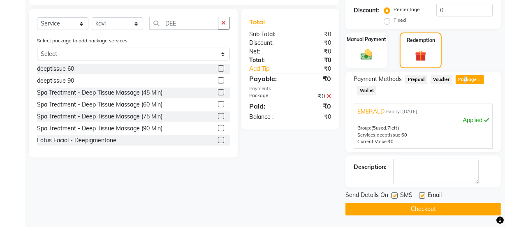
scroll to position [187, 0]
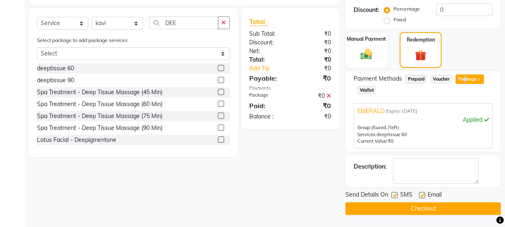
click at [445, 208] on button "Checkout" at bounding box center [422, 208] width 155 height 13
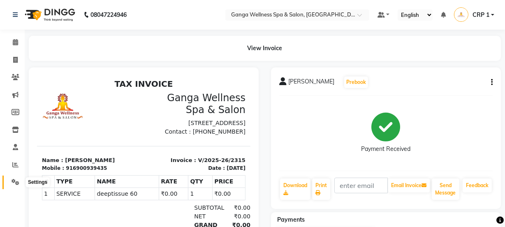
click at [13, 180] on icon at bounding box center [16, 182] width 8 height 6
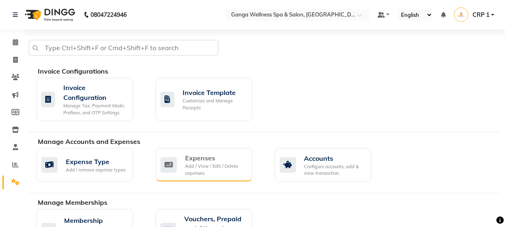
click at [217, 164] on div "Add / View / Edit / Delete expenses" at bounding box center [215, 170] width 60 height 14
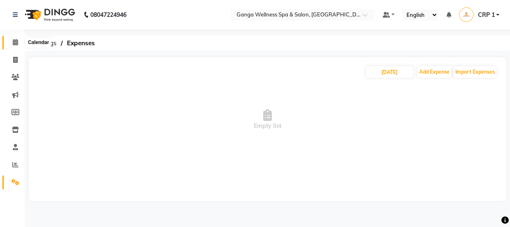
click at [15, 44] on icon at bounding box center [15, 42] width 5 height 6
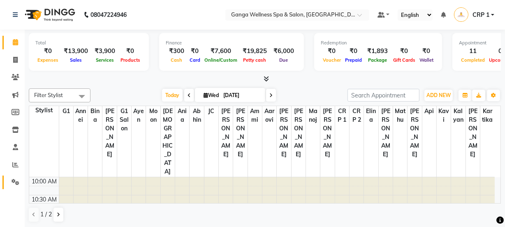
click at [12, 180] on icon at bounding box center [16, 182] width 8 height 6
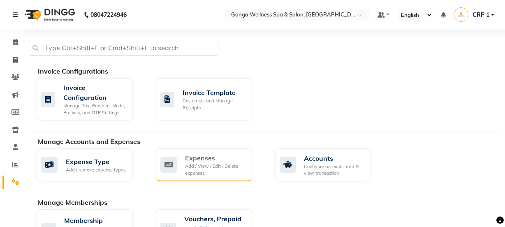
click at [193, 165] on div "Add / View / Edit / Delete expenses" at bounding box center [215, 170] width 60 height 14
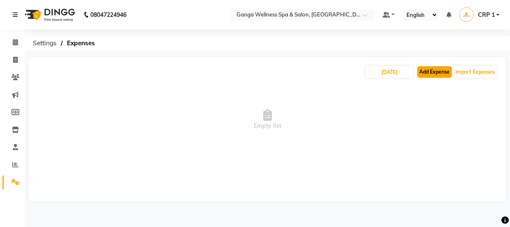
click at [422, 70] on button "Add Expense" at bounding box center [435, 72] width 35 height 12
select select "1"
select select "2396"
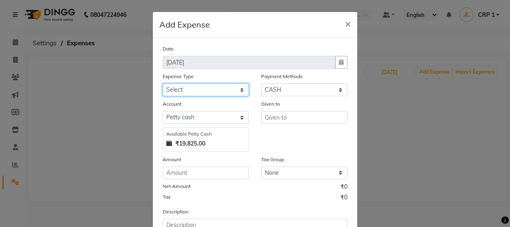
click at [203, 90] on select "Select Advance Salary Bank charges Car maintenance Cash transfer to bank Cash t…" at bounding box center [206, 89] width 86 height 13
select select "10"
click at [163, 84] on select "Select Advance Salary Bank charges Car maintenance Cash transfer to bank Cash t…" at bounding box center [206, 89] width 86 height 13
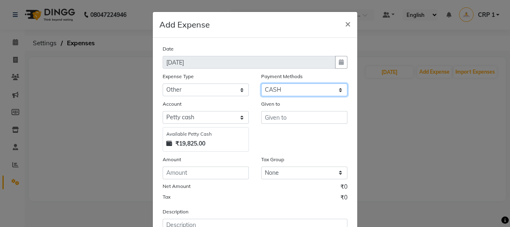
click at [290, 87] on select "Select PhonePe BharatPay CARD Prepaid CASH PayTM ONLINE Voucher MI Voucher GPay…" at bounding box center [304, 89] width 86 height 13
click at [261, 84] on select "Select PhonePe BharatPay CARD Prepaid CASH PayTM ONLINE Voucher MI Voucher GPay…" at bounding box center [304, 89] width 86 height 13
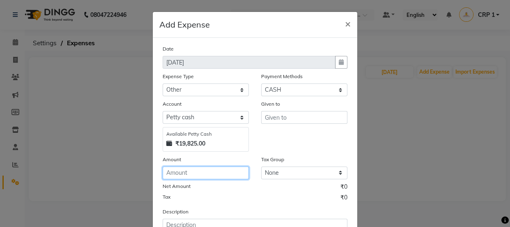
click at [192, 174] on input "number" at bounding box center [206, 172] width 86 height 13
type input "38"
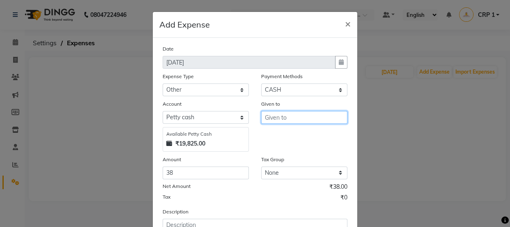
click at [296, 123] on input "text" at bounding box center [304, 117] width 86 height 13
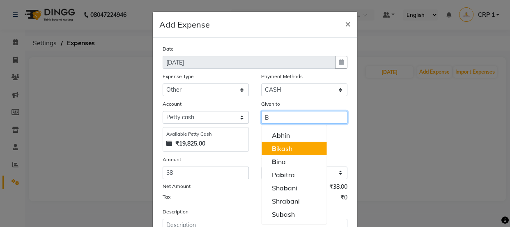
click at [284, 145] on ngb-highlight "B ikash" at bounding box center [282, 148] width 21 height 8
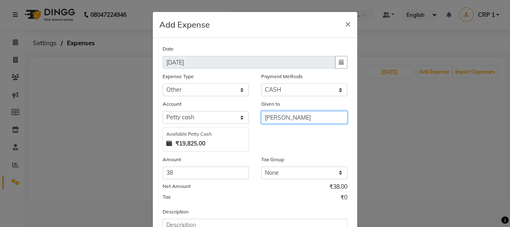
type input "[PERSON_NAME]"
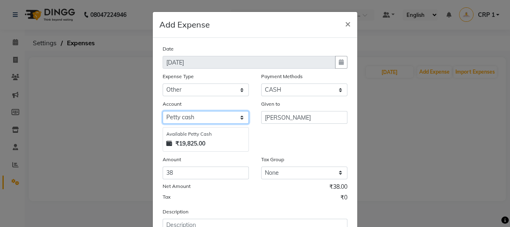
click at [194, 117] on select "Select Default account Petty cash" at bounding box center [206, 117] width 86 height 13
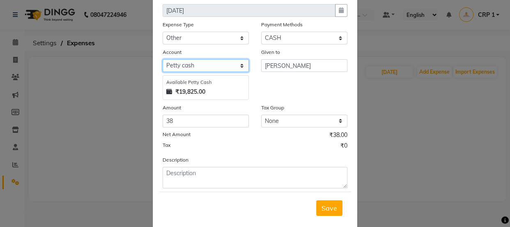
scroll to position [68, 0]
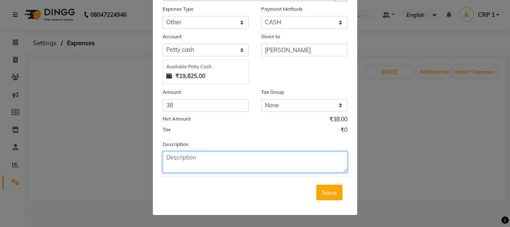
click at [217, 165] on textarea at bounding box center [255, 161] width 185 height 21
type textarea "C.E.O Sir Medicine"
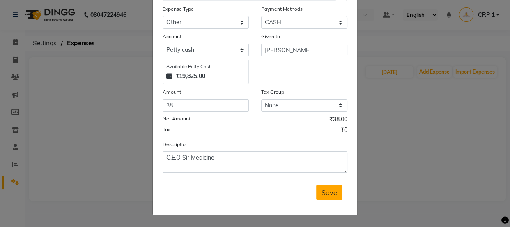
click at [332, 189] on span "Save" at bounding box center [330, 192] width 16 height 8
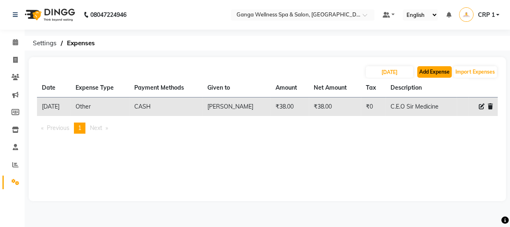
click at [439, 69] on button "Add Expense" at bounding box center [435, 72] width 35 height 12
select select "1"
select select "2396"
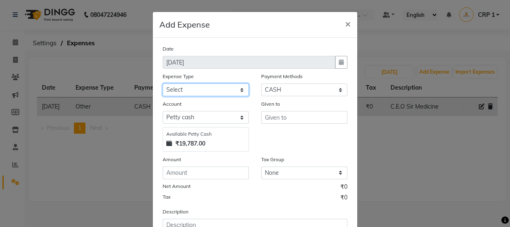
click at [208, 92] on select "Select Advance Salary Bank charges Car maintenance Cash transfer to bank Cash t…" at bounding box center [206, 89] width 86 height 13
select select "18"
click at [163, 84] on select "Select Advance Salary Bank charges Car maintenance Cash transfer to bank Cash t…" at bounding box center [206, 89] width 86 height 13
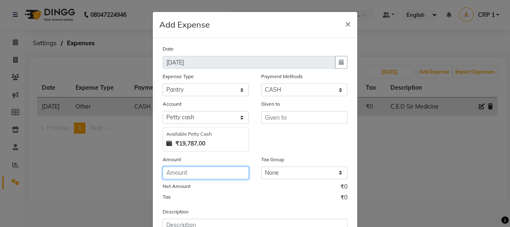
click at [184, 179] on input "number" at bounding box center [206, 172] width 86 height 13
type input "60"
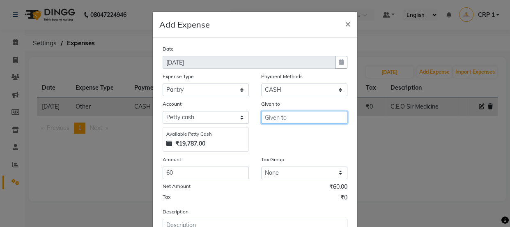
click at [288, 117] on input "text" at bounding box center [304, 117] width 86 height 13
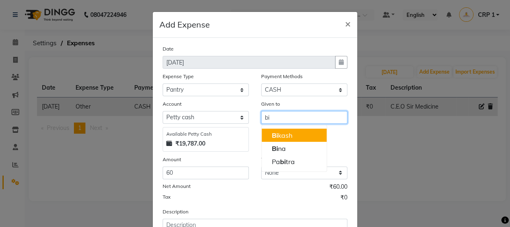
click at [288, 132] on ngb-highlight "Bi kash" at bounding box center [282, 135] width 21 height 8
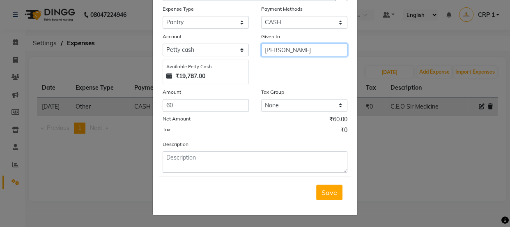
type input "[PERSON_NAME]"
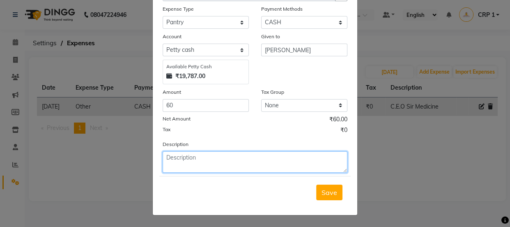
click at [190, 161] on textarea at bounding box center [255, 161] width 185 height 21
type textarea "milk"
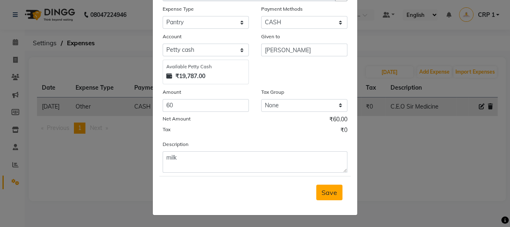
click at [327, 193] on span "Save" at bounding box center [330, 192] width 16 height 8
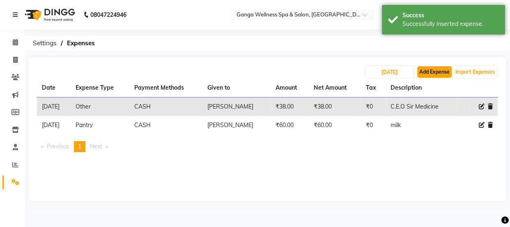
click at [439, 73] on button "Add Expense" at bounding box center [435, 72] width 35 height 12
select select "1"
select select "2396"
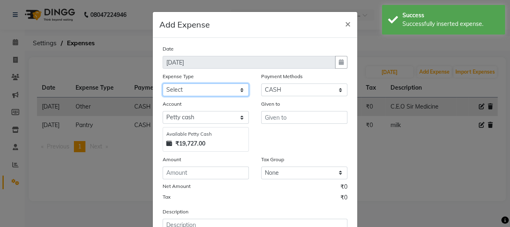
click at [194, 87] on select "Select Advance Salary Bank charges Car maintenance Cash transfer to bank Cash t…" at bounding box center [206, 89] width 86 height 13
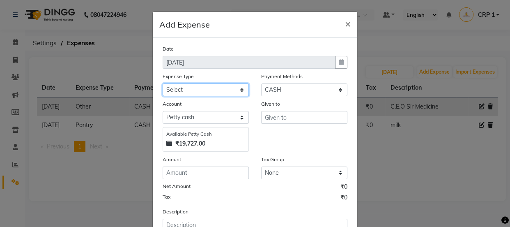
select select "26"
click at [163, 84] on select "Select Advance Salary Bank charges Car maintenance Cash transfer to bank Cash t…" at bounding box center [206, 89] width 86 height 13
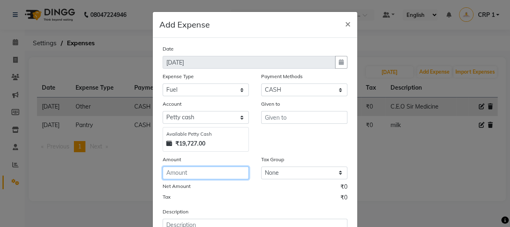
click at [197, 173] on input "number" at bounding box center [206, 172] width 86 height 13
type input "70"
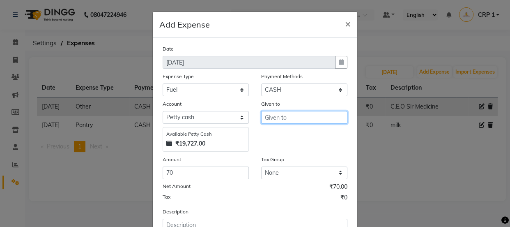
click at [288, 116] on input "text" at bounding box center [304, 117] width 86 height 13
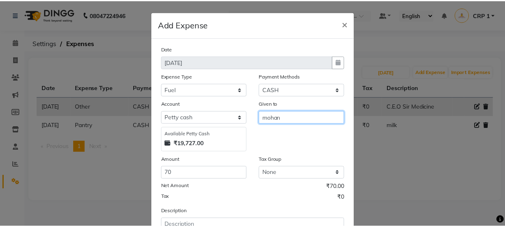
scroll to position [37, 0]
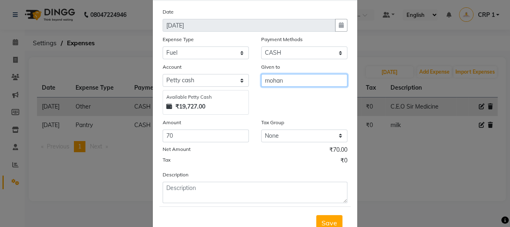
type input "mohan"
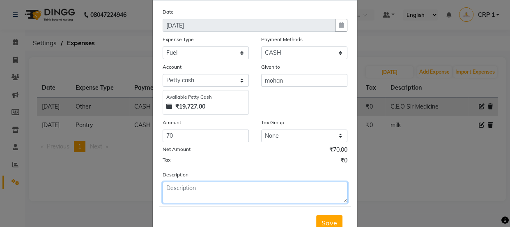
click at [209, 196] on textarea at bounding box center [255, 192] width 185 height 21
type textarea "mohan Autofair"
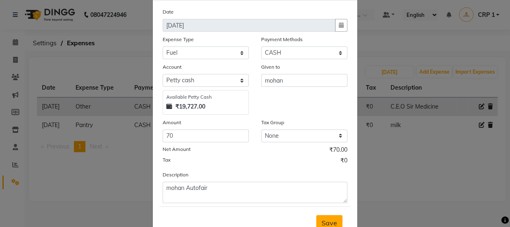
click at [325, 222] on span "Save" at bounding box center [330, 223] width 16 height 8
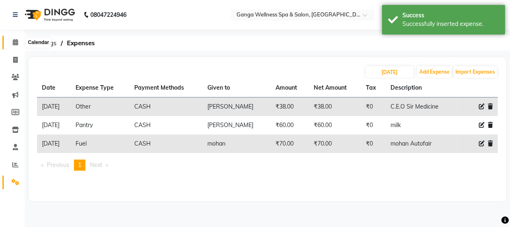
click at [14, 43] on icon at bounding box center [15, 42] width 5 height 6
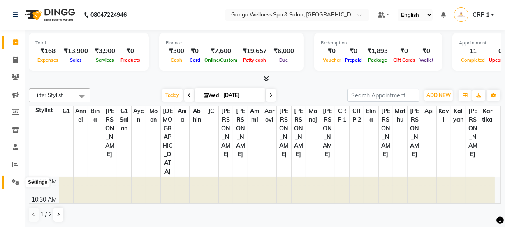
click at [16, 179] on icon at bounding box center [16, 182] width 8 height 6
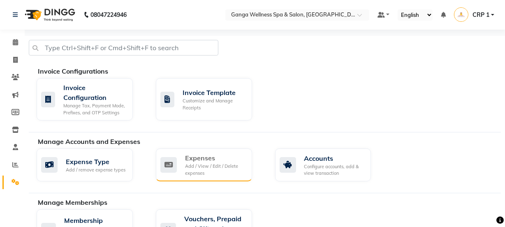
click at [194, 163] on div "Add / View / Edit / Delete expenses" at bounding box center [215, 170] width 60 height 14
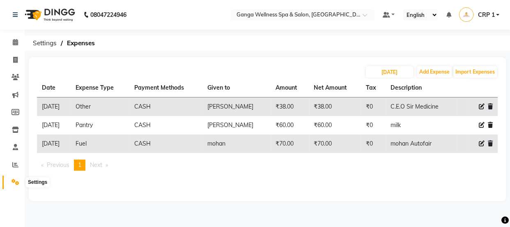
click at [12, 182] on icon at bounding box center [16, 182] width 8 height 6
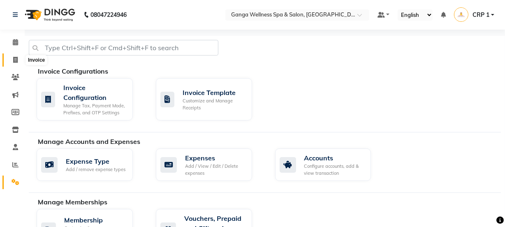
click at [15, 57] on icon at bounding box center [15, 60] width 5 height 6
select select "715"
select select "service"
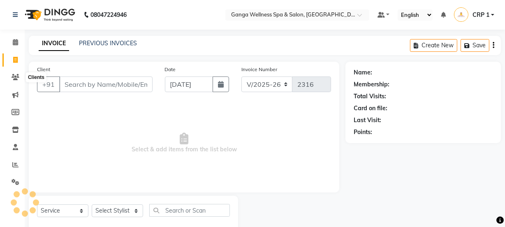
scroll to position [21, 0]
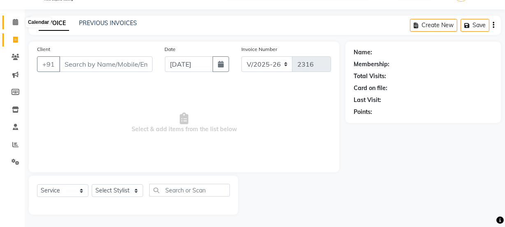
click at [18, 24] on span at bounding box center [15, 22] width 14 height 9
